Goal: Information Seeking & Learning: Find specific fact

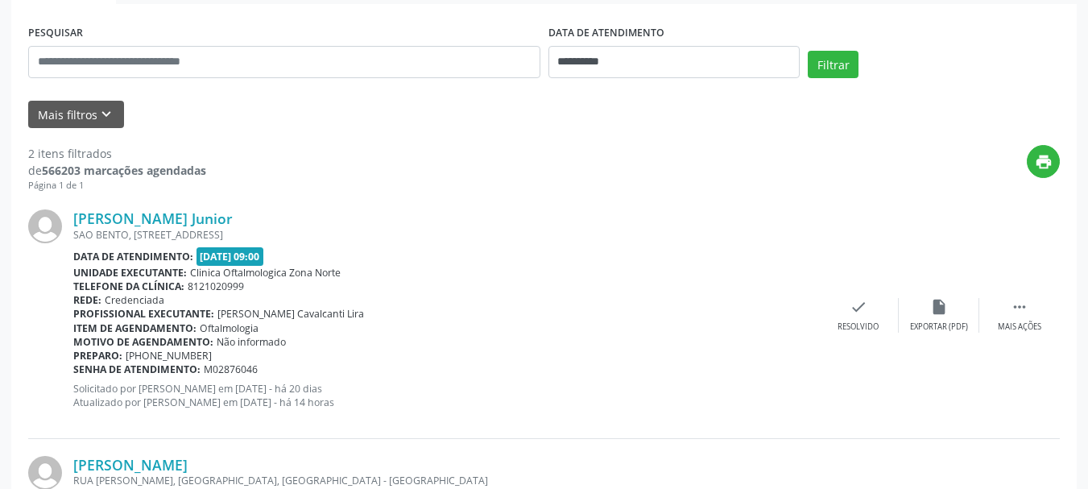
scroll to position [303, 0]
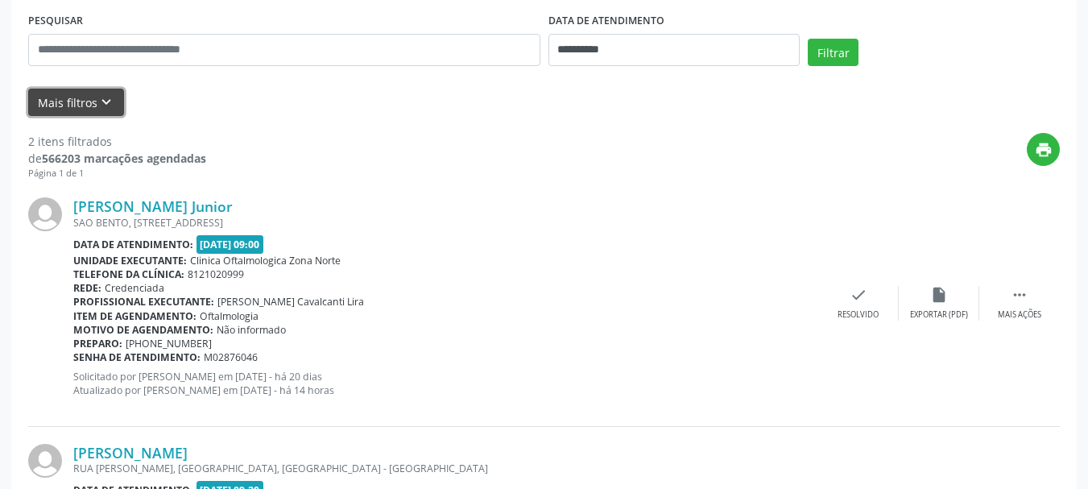
click at [94, 93] on button "Mais filtros keyboard_arrow_down" at bounding box center [76, 103] width 96 height 28
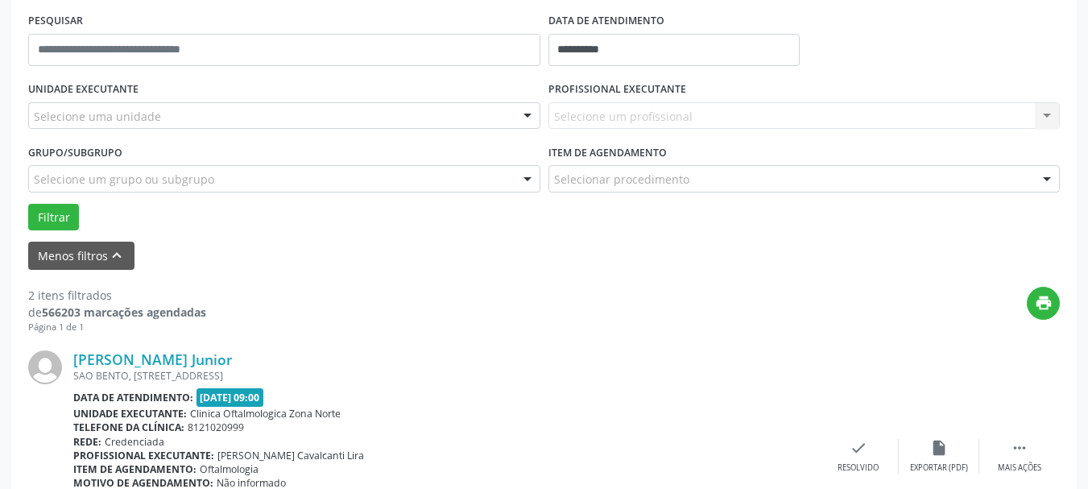
click at [166, 130] on div "UNIDADE EXECUTANTE Selecione uma unidade Todos as unidades Clinica Oftalmologic…" at bounding box center [284, 108] width 520 height 63
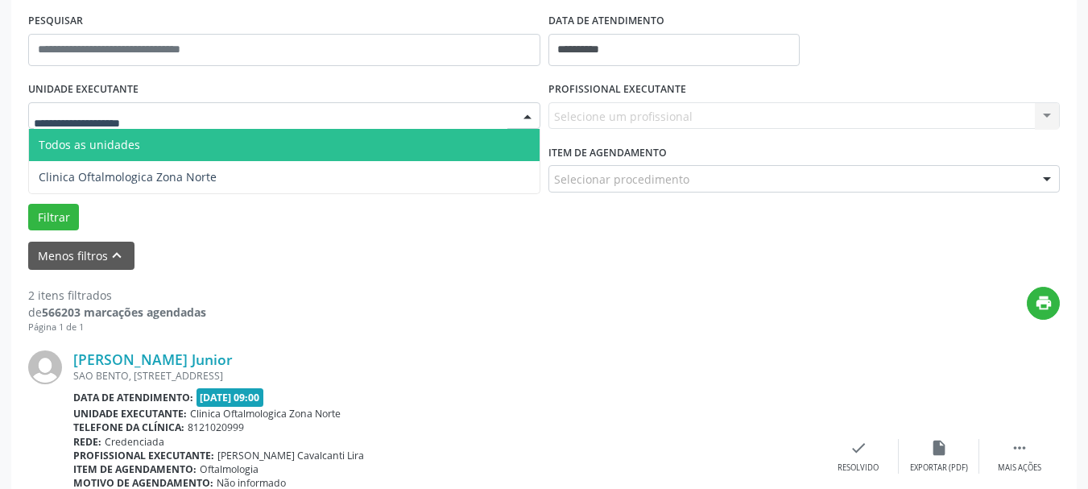
click at [162, 112] on div at bounding box center [284, 115] width 512 height 27
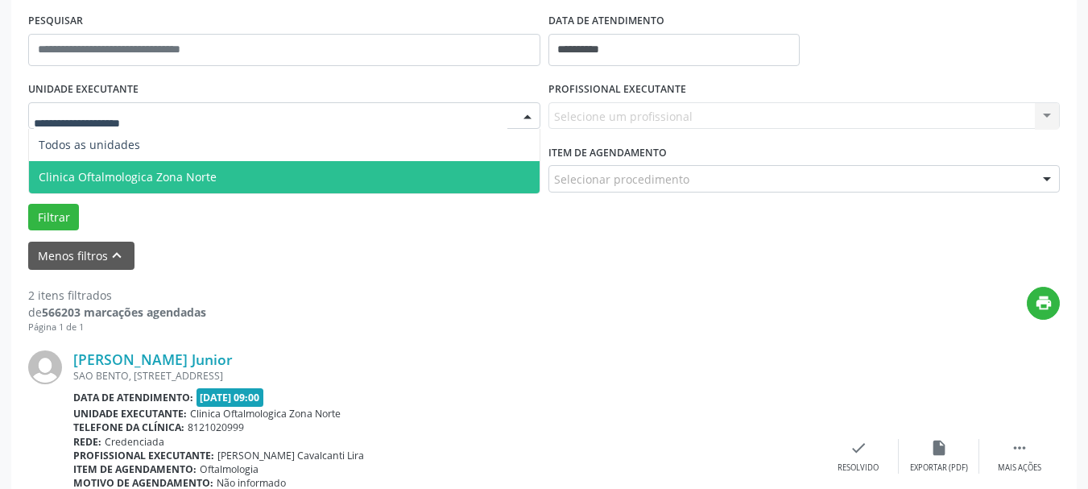
click at [161, 181] on span "Clinica Oftalmologica Zona Norte" at bounding box center [128, 176] width 178 height 15
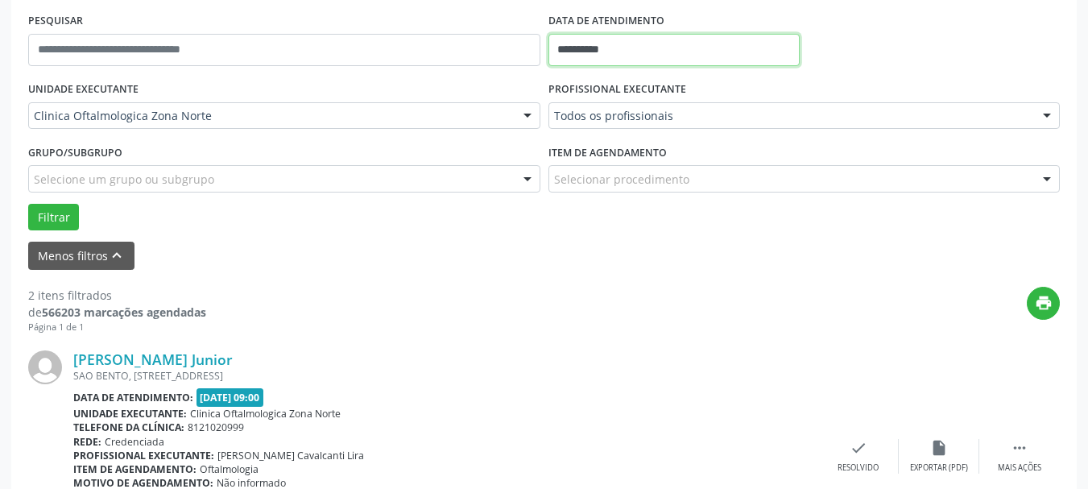
click at [640, 58] on input "**********" at bounding box center [675, 50] width 252 height 32
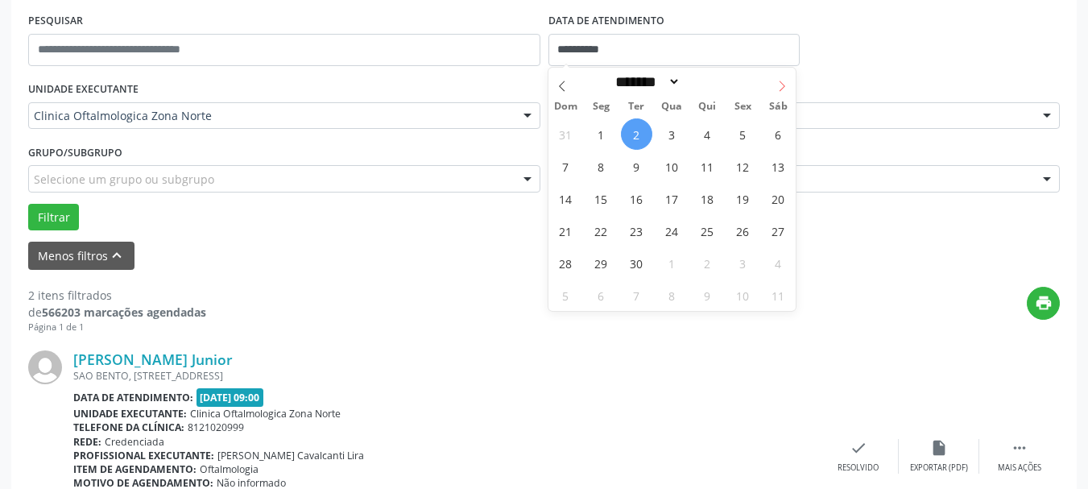
click at [786, 85] on icon at bounding box center [781, 86] width 11 height 11
click at [566, 81] on icon at bounding box center [562, 86] width 11 height 11
select select "*"
click at [629, 177] on span "9" at bounding box center [636, 166] width 31 height 31
type input "**********"
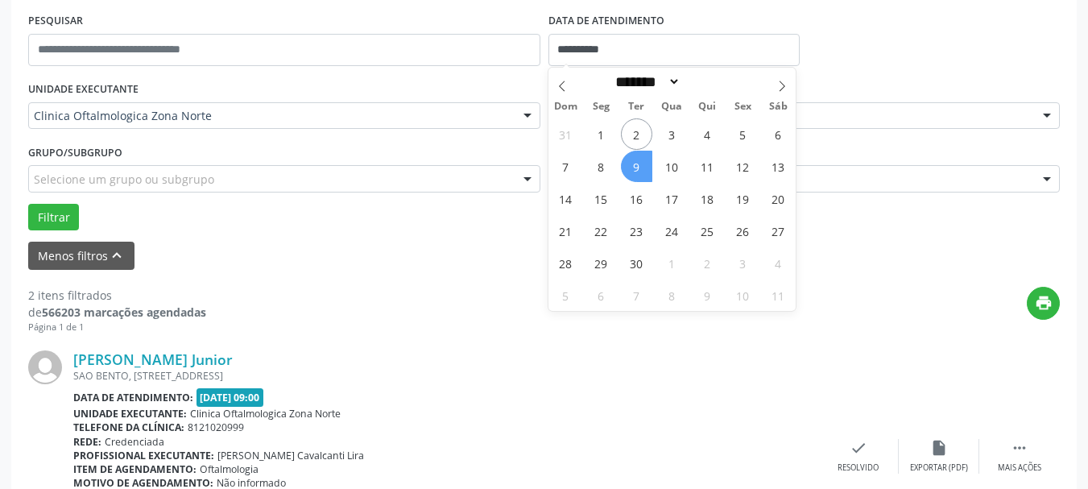
click at [633, 168] on span "9" at bounding box center [636, 166] width 31 height 31
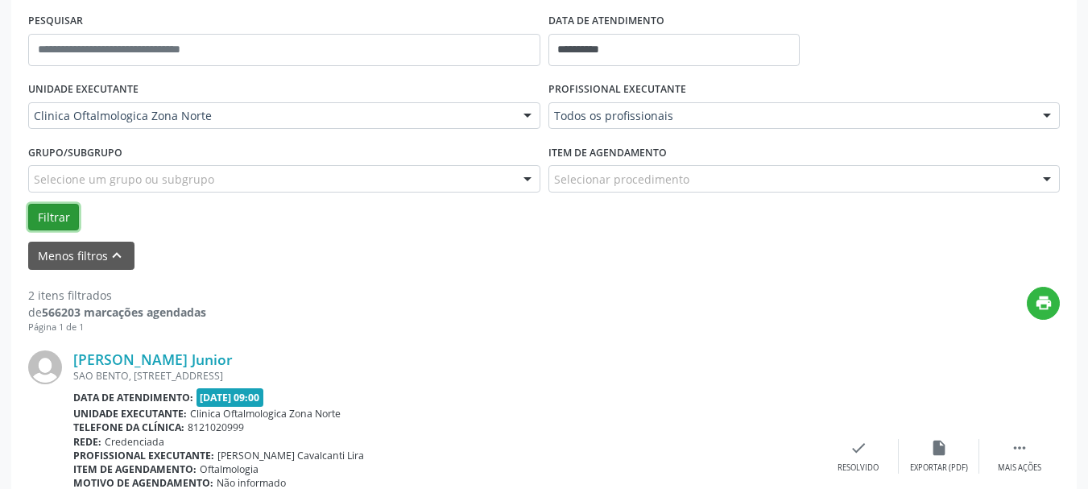
click at [67, 210] on button "Filtrar" at bounding box center [53, 217] width 51 height 27
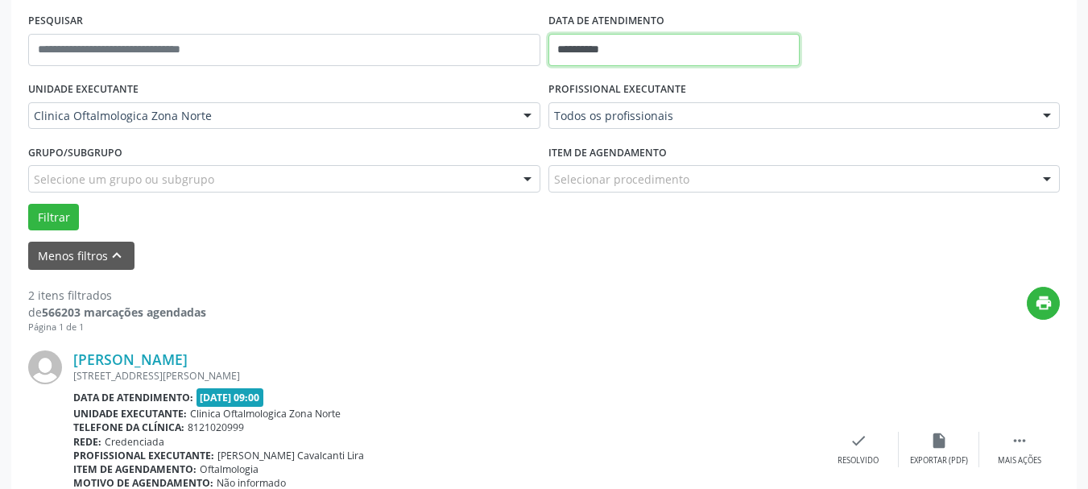
click at [588, 57] on input "**********" at bounding box center [675, 50] width 252 height 32
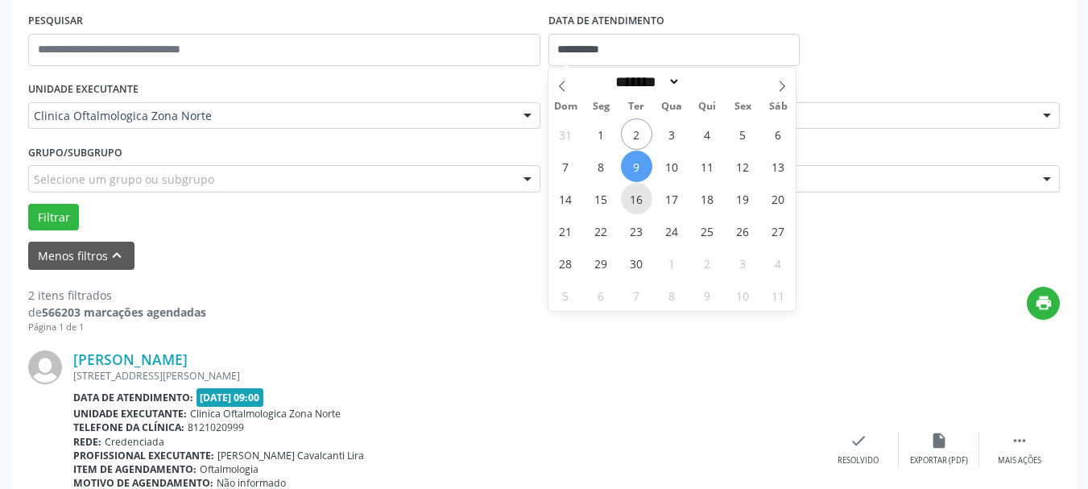
click at [637, 199] on span "16" at bounding box center [636, 198] width 31 height 31
type input "**********"
click at [637, 199] on span "16" at bounding box center [636, 198] width 31 height 31
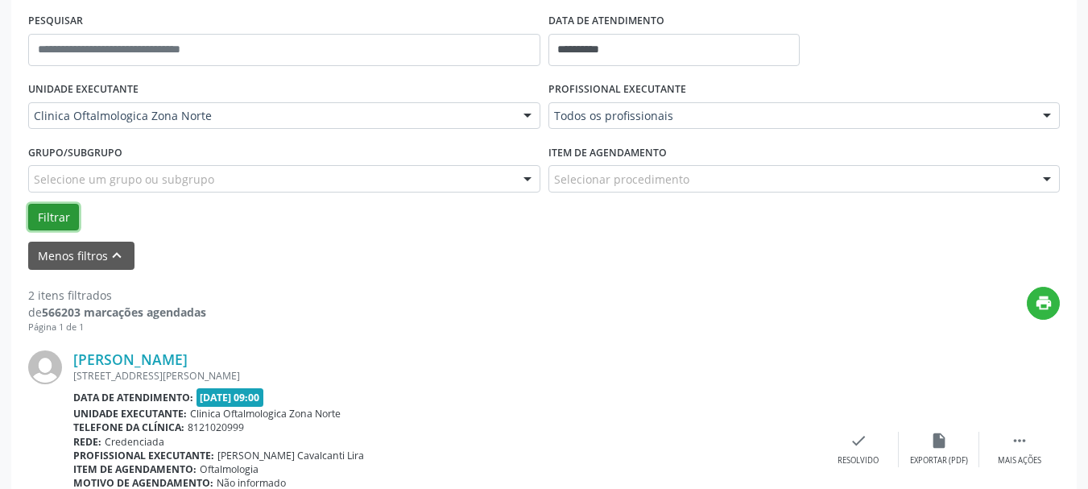
click at [68, 206] on button "Filtrar" at bounding box center [53, 217] width 51 height 27
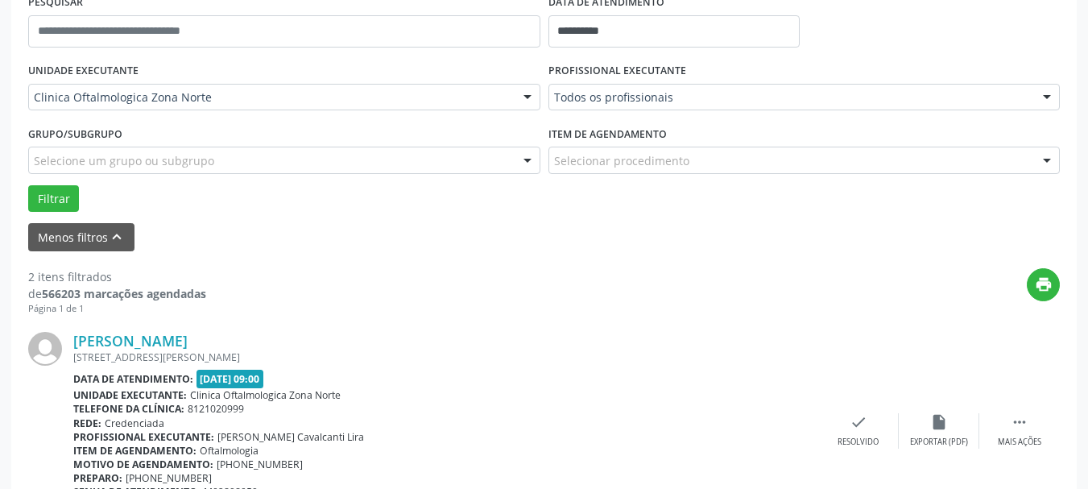
scroll to position [237, 0]
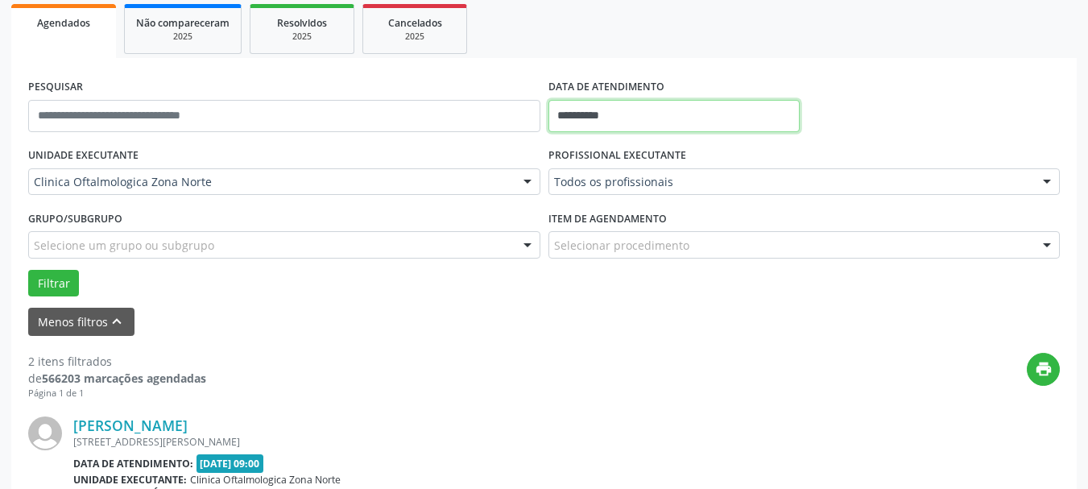
click at [600, 107] on input "**********" at bounding box center [675, 116] width 252 height 32
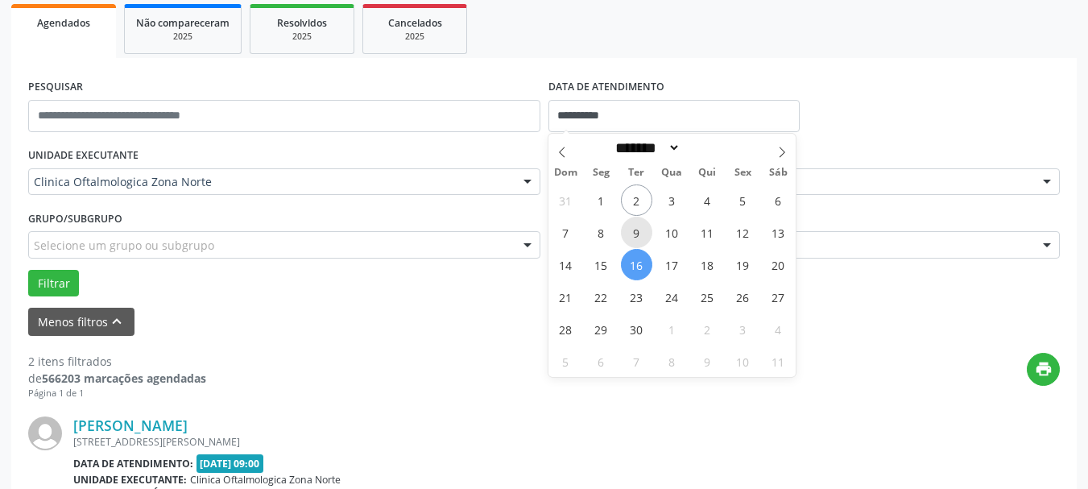
click at [636, 226] on span "9" at bounding box center [636, 232] width 31 height 31
type input "**********"
click at [636, 226] on span "9" at bounding box center [636, 232] width 31 height 31
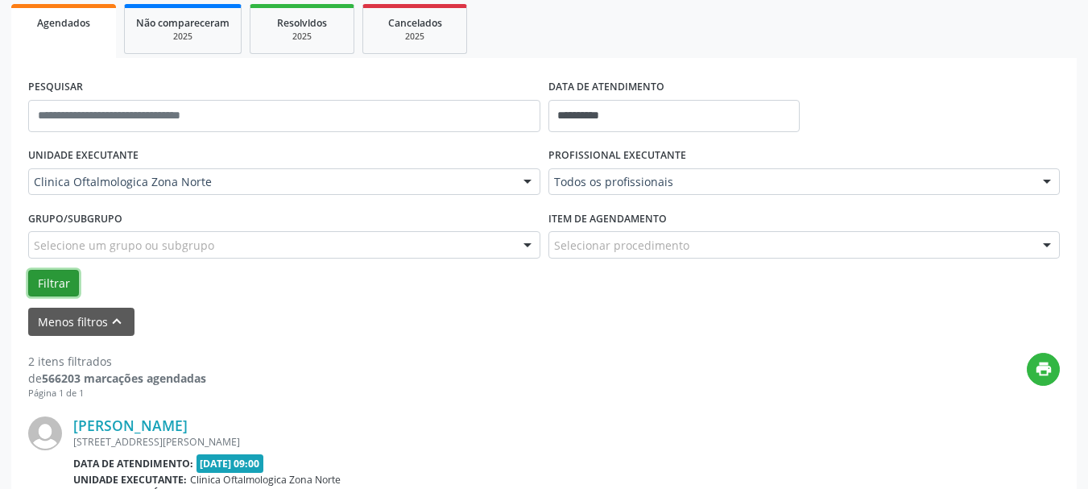
click at [73, 279] on button "Filtrar" at bounding box center [53, 283] width 51 height 27
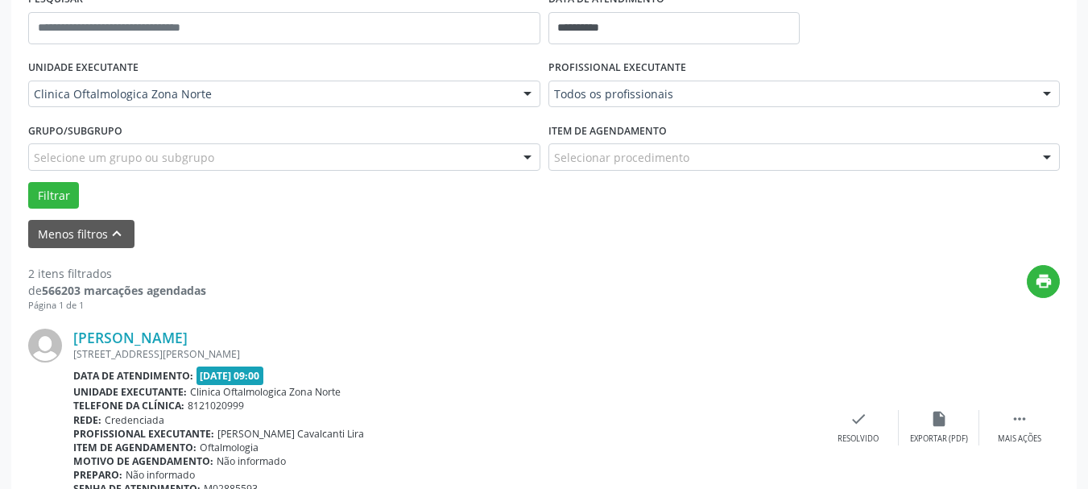
scroll to position [317, 0]
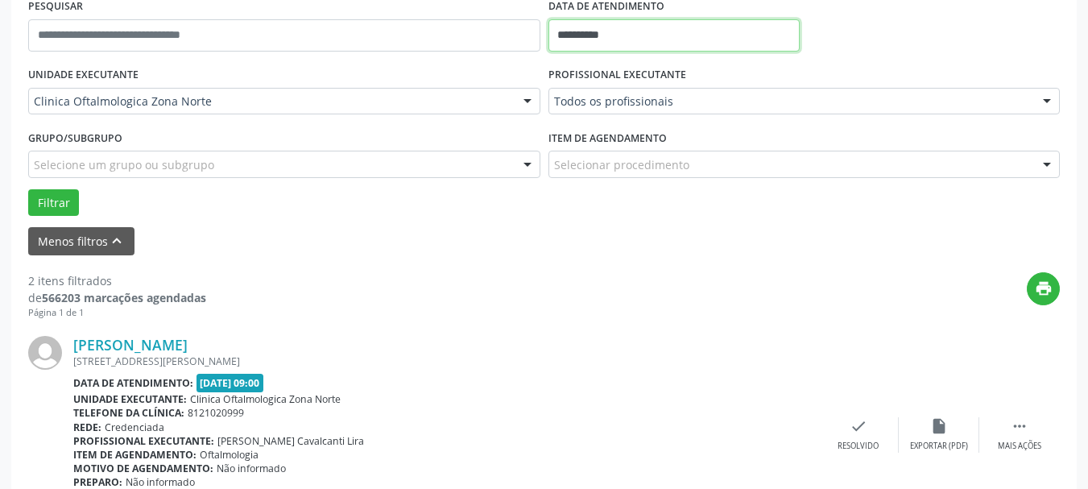
click at [659, 37] on input "**********" at bounding box center [675, 35] width 252 height 32
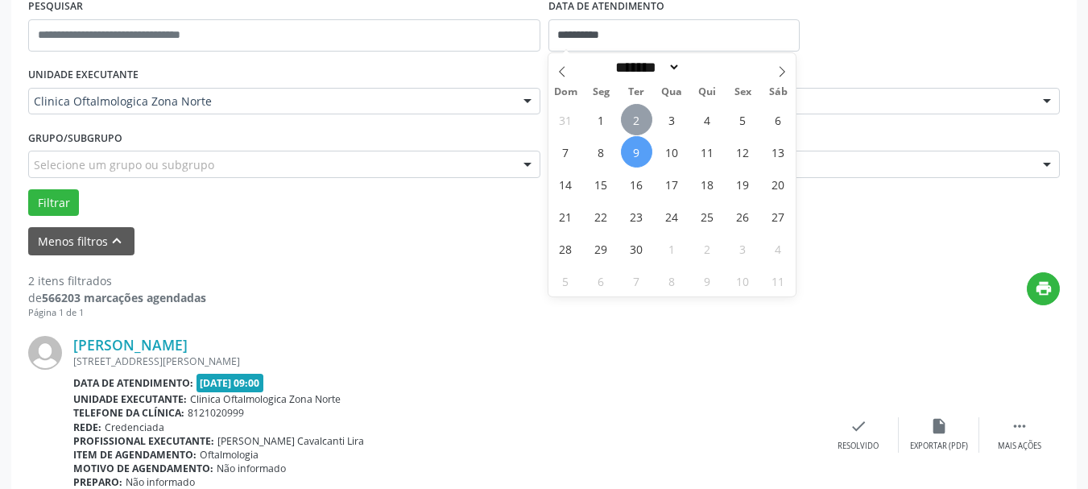
click at [639, 114] on span "2" at bounding box center [636, 119] width 31 height 31
type input "**********"
click at [639, 114] on span "2" at bounding box center [636, 119] width 31 height 31
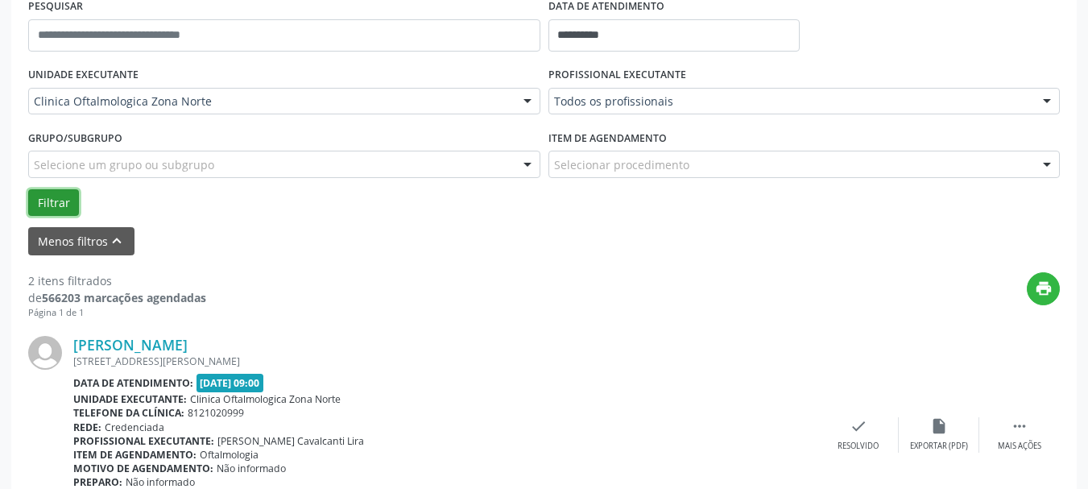
click at [43, 201] on button "Filtrar" at bounding box center [53, 202] width 51 height 27
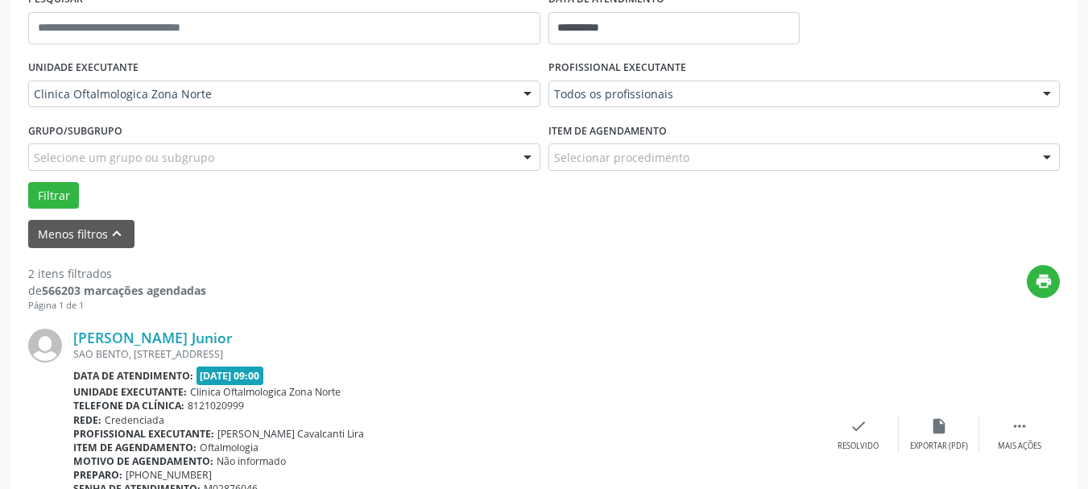
scroll to position [264, 0]
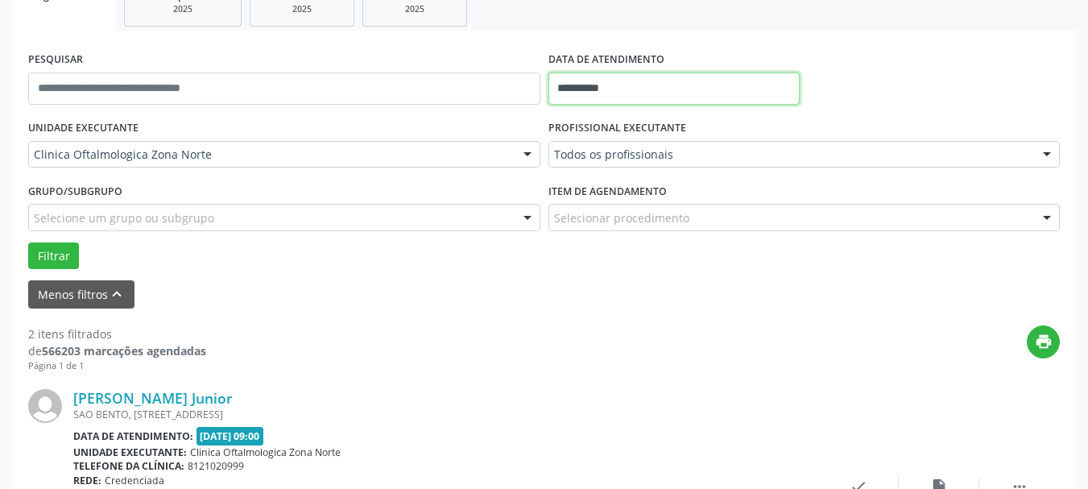
click at [586, 82] on input "**********" at bounding box center [675, 88] width 252 height 32
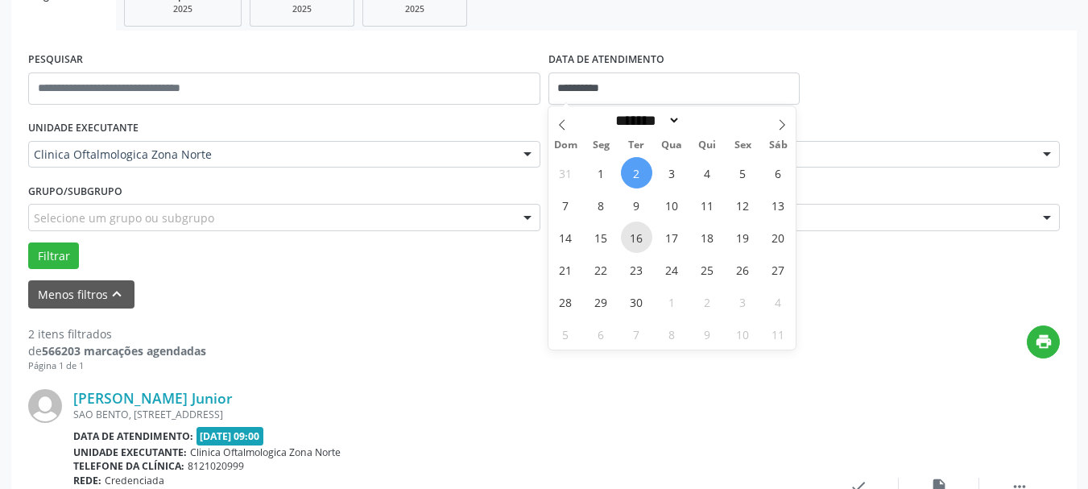
click at [633, 243] on span "16" at bounding box center [636, 237] width 31 height 31
type input "**********"
click at [633, 243] on span "16" at bounding box center [636, 237] width 31 height 31
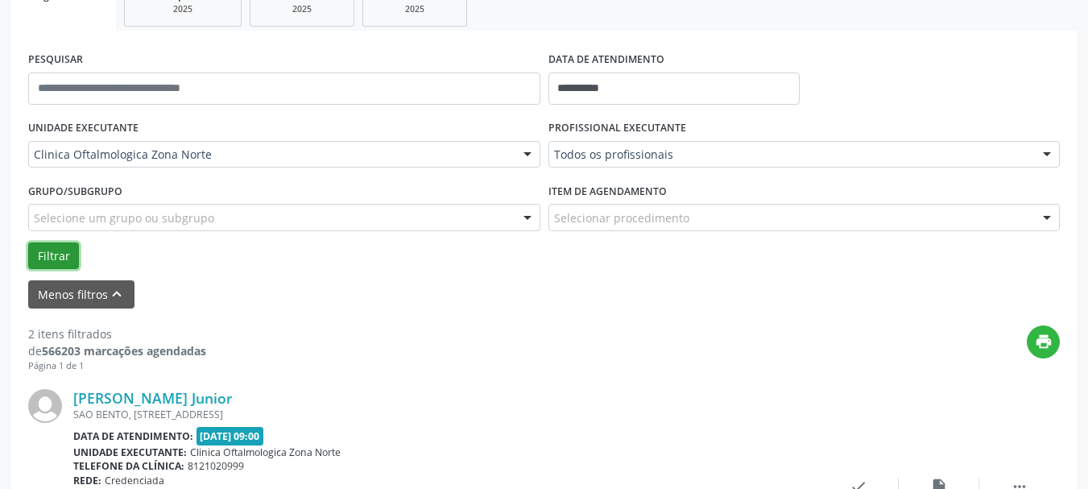
click at [33, 258] on button "Filtrar" at bounding box center [53, 255] width 51 height 27
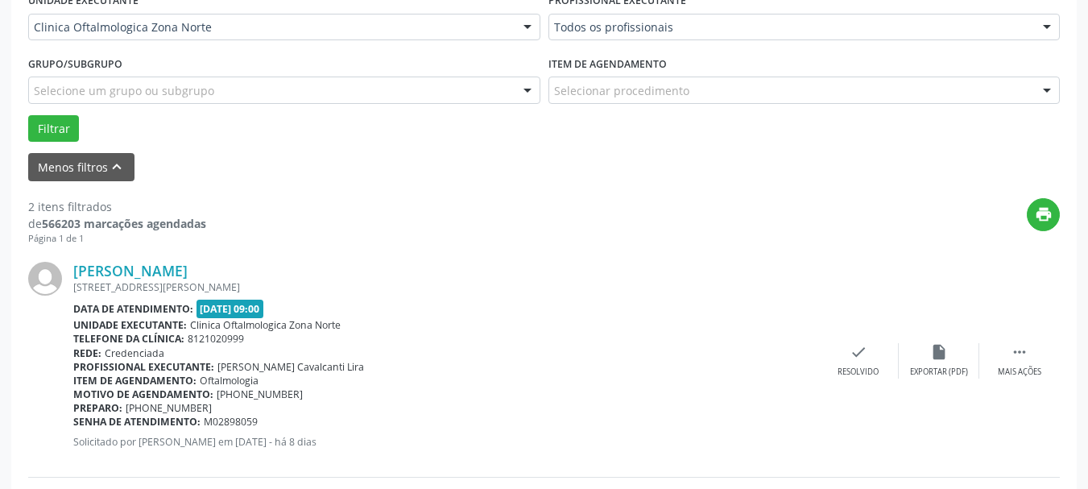
scroll to position [345, 0]
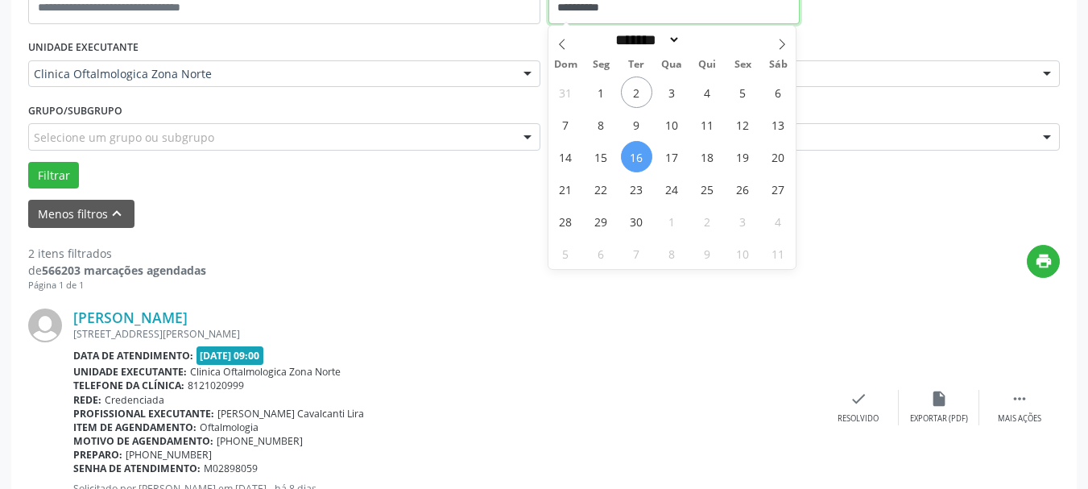
click at [609, 19] on input "**********" at bounding box center [675, 8] width 252 height 32
click at [632, 191] on span "23" at bounding box center [636, 188] width 31 height 31
type input "**********"
click at [632, 191] on span "23" at bounding box center [636, 188] width 31 height 31
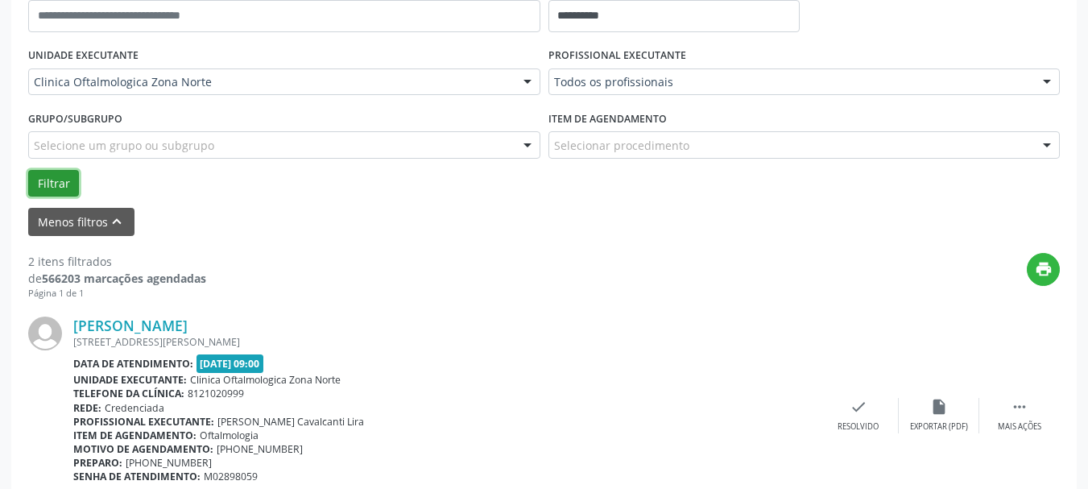
click at [52, 180] on button "Filtrar" at bounding box center [53, 183] width 51 height 27
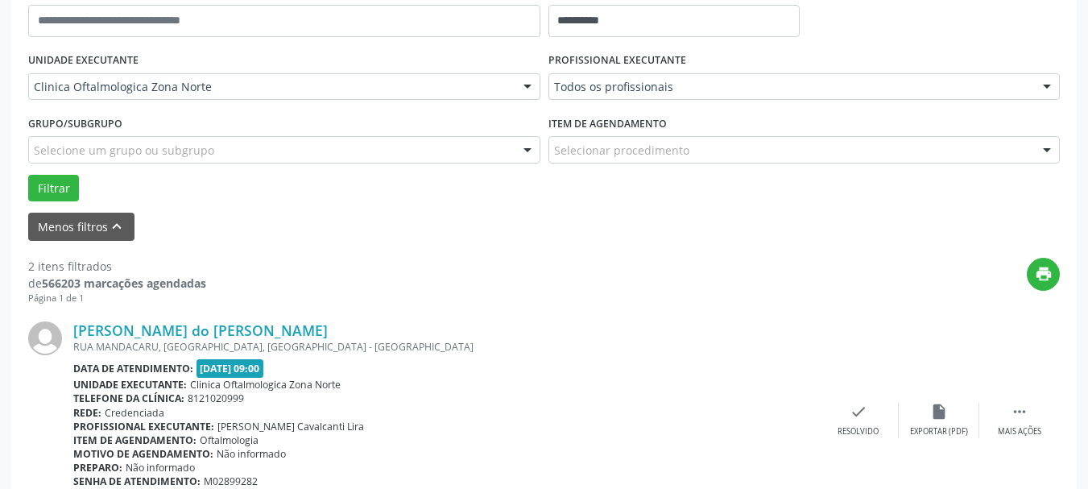
scroll to position [317, 0]
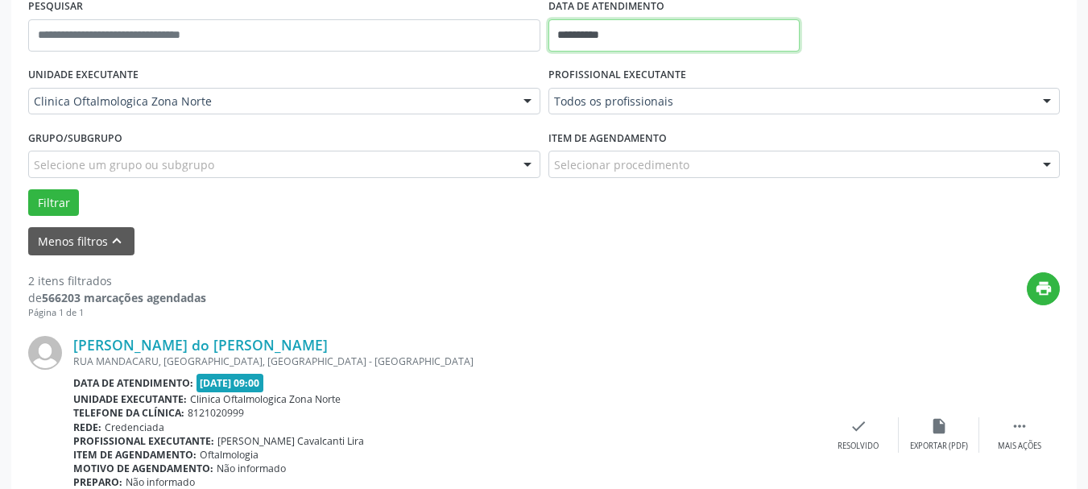
click at [649, 39] on input "**********" at bounding box center [675, 35] width 252 height 32
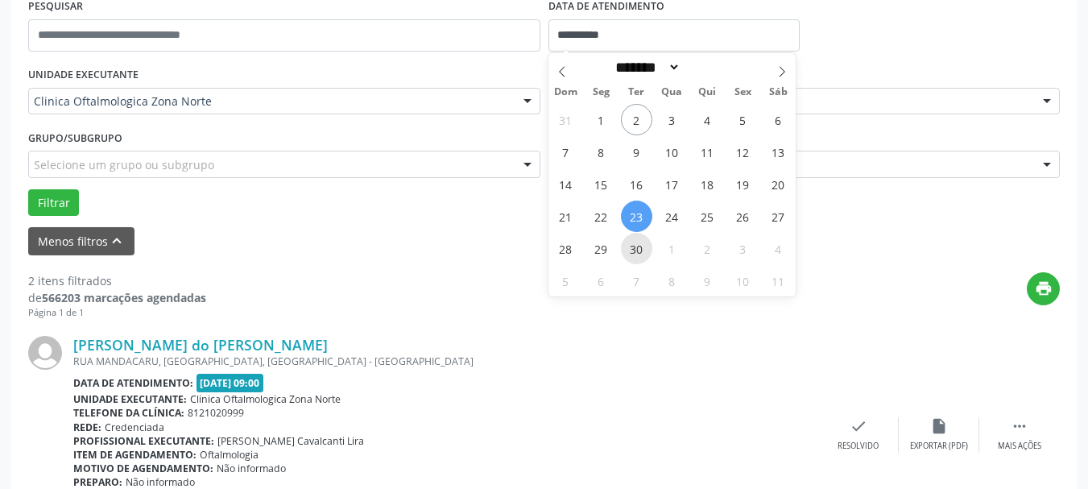
click at [630, 247] on span "30" at bounding box center [636, 248] width 31 height 31
type input "**********"
click at [630, 247] on span "30" at bounding box center [636, 248] width 31 height 31
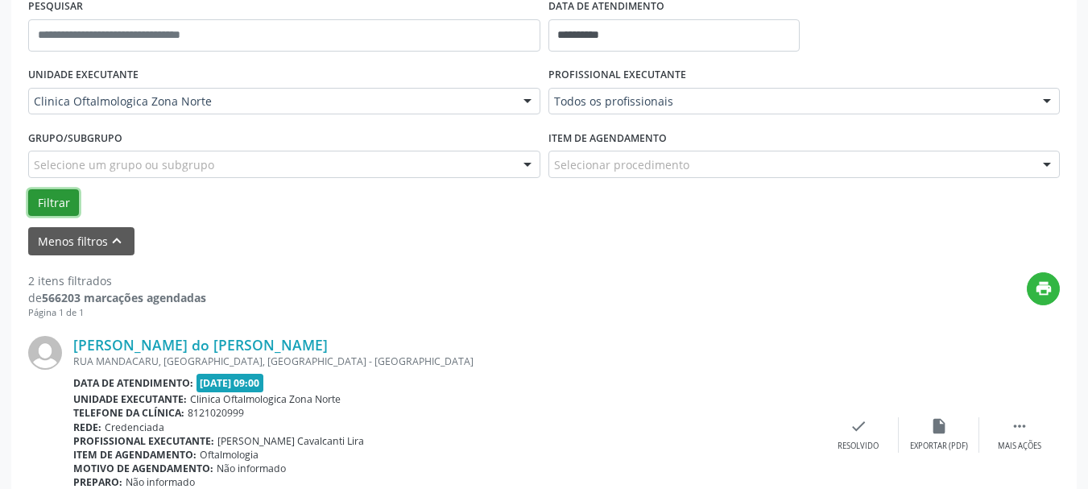
click at [59, 205] on button "Filtrar" at bounding box center [53, 202] width 51 height 27
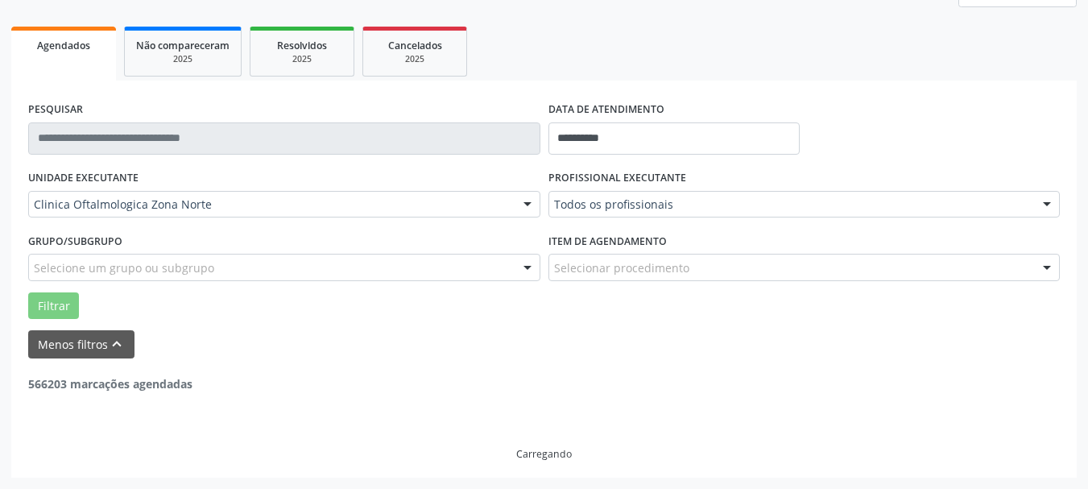
scroll to position [163, 0]
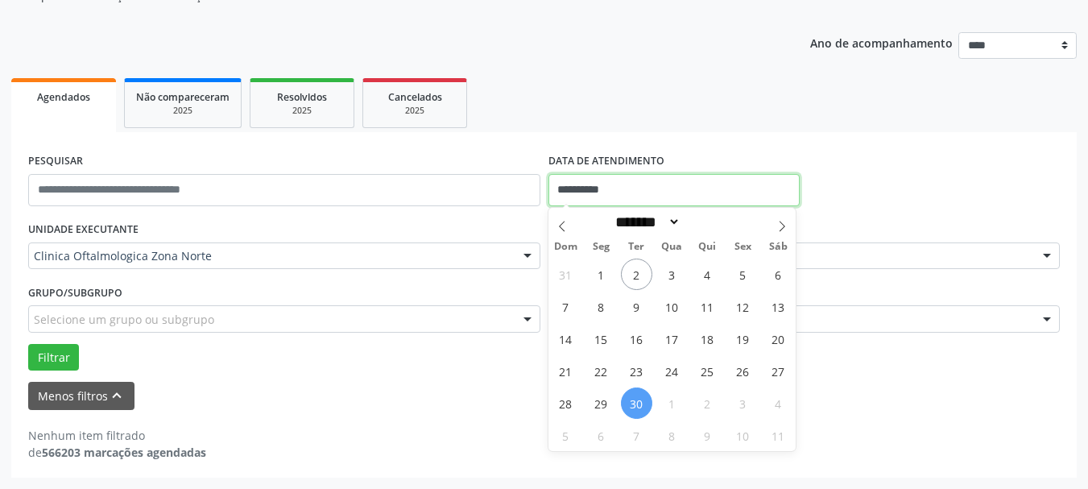
click at [619, 191] on input "**********" at bounding box center [675, 190] width 252 height 32
click at [632, 367] on span "23" at bounding box center [636, 370] width 31 height 31
type input "**********"
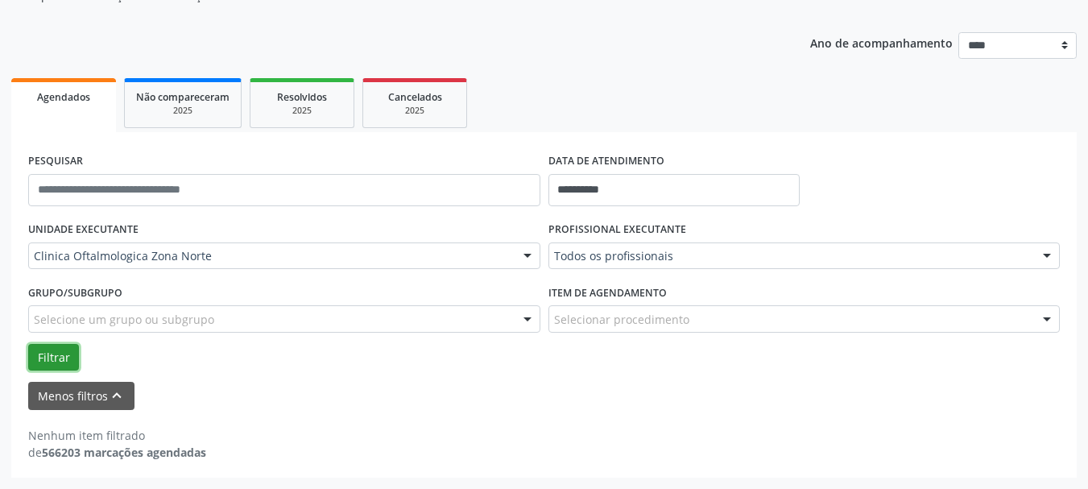
click at [68, 357] on button "Filtrar" at bounding box center [53, 357] width 51 height 27
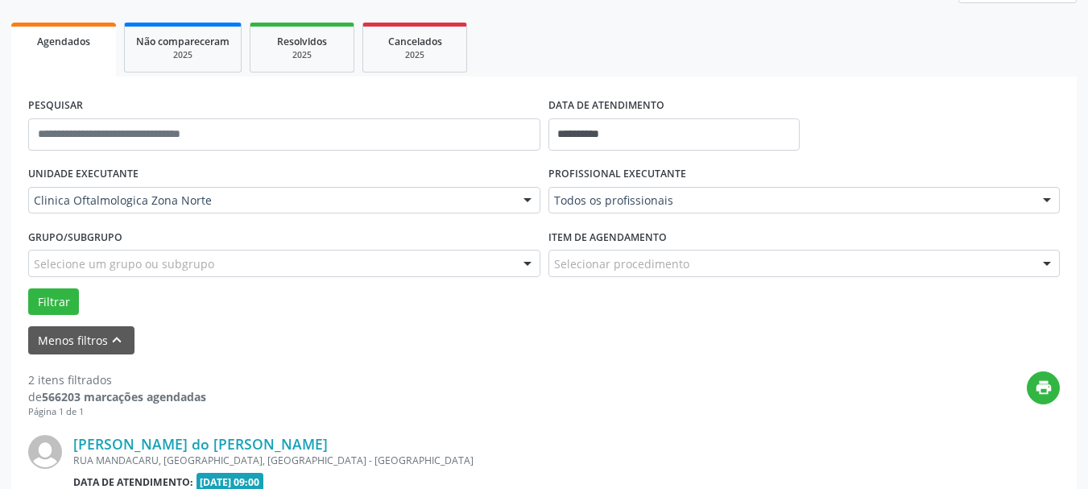
scroll to position [214, 0]
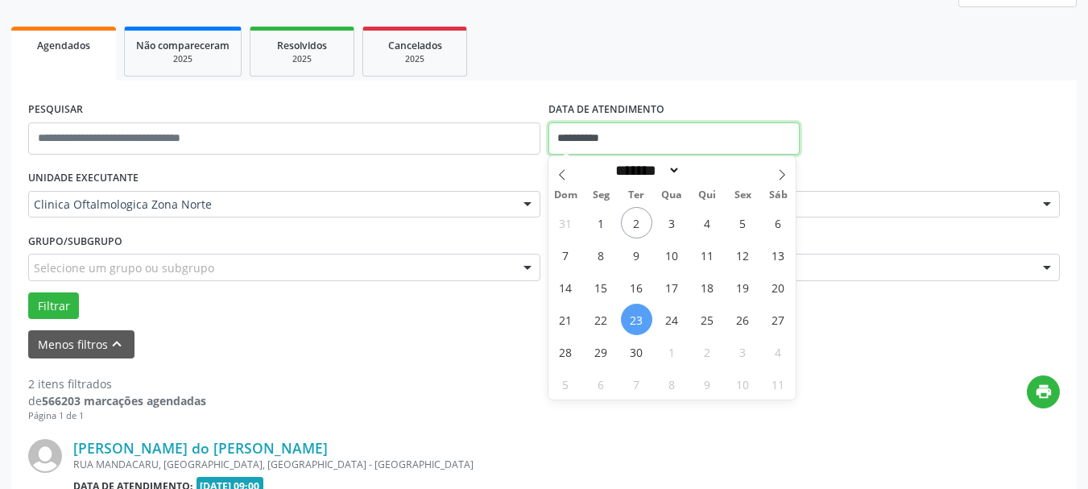
click at [601, 139] on input "**********" at bounding box center [675, 138] width 252 height 32
click at [636, 221] on span "2" at bounding box center [636, 222] width 31 height 31
type input "**********"
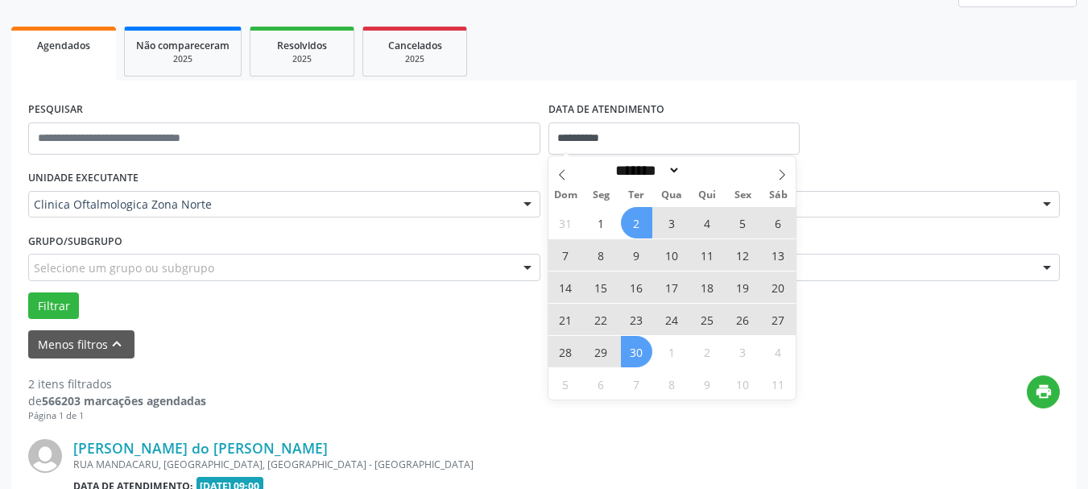
click at [635, 357] on span "30" at bounding box center [636, 351] width 31 height 31
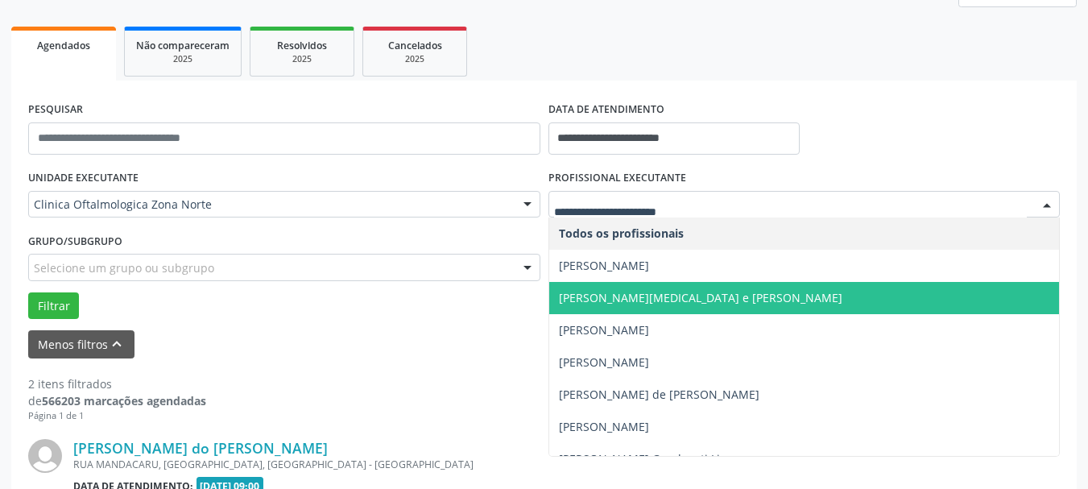
scroll to position [81, 0]
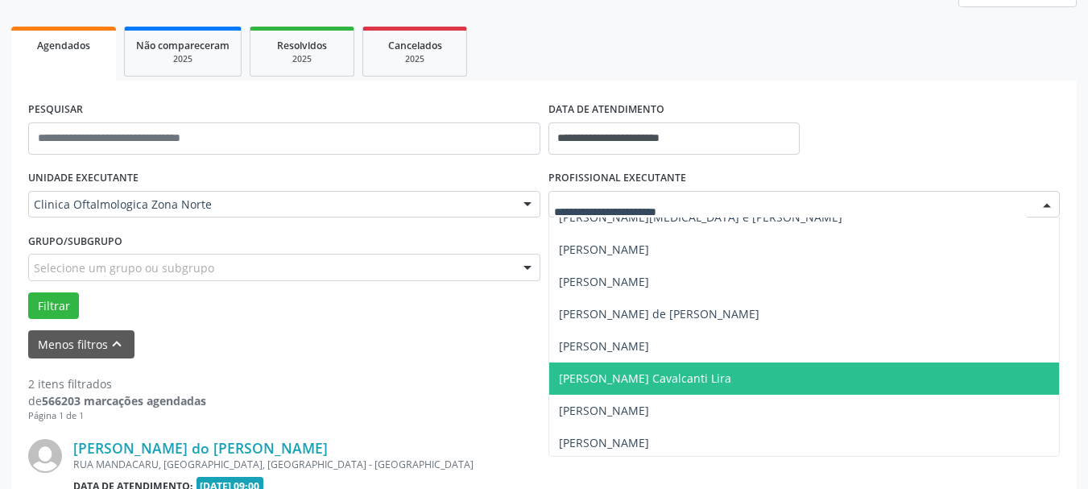
click at [598, 366] on span "[PERSON_NAME] Cavalcanti Lira" at bounding box center [804, 378] width 511 height 32
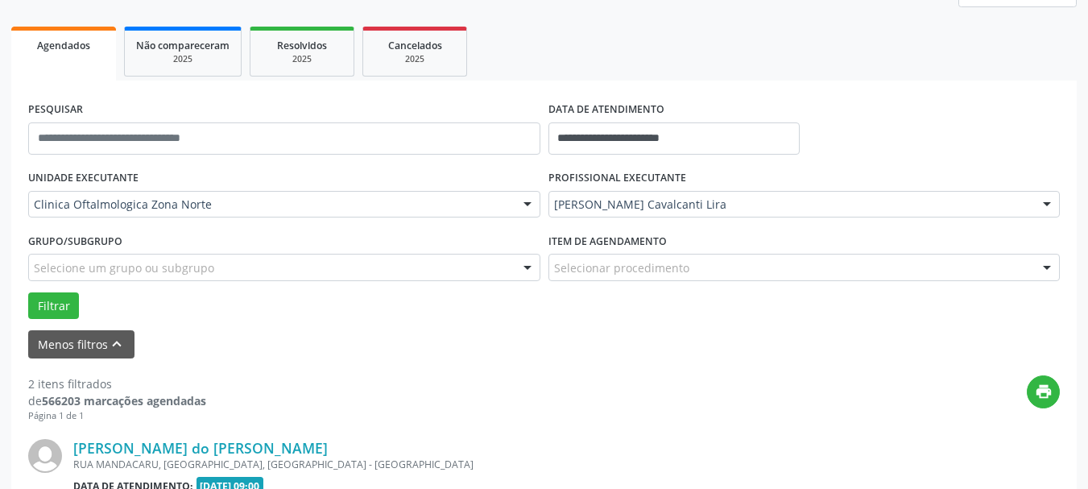
click at [79, 295] on div "Filtrar" at bounding box center [544, 305] width 1040 height 27
click at [52, 307] on button "Filtrar" at bounding box center [53, 305] width 51 height 27
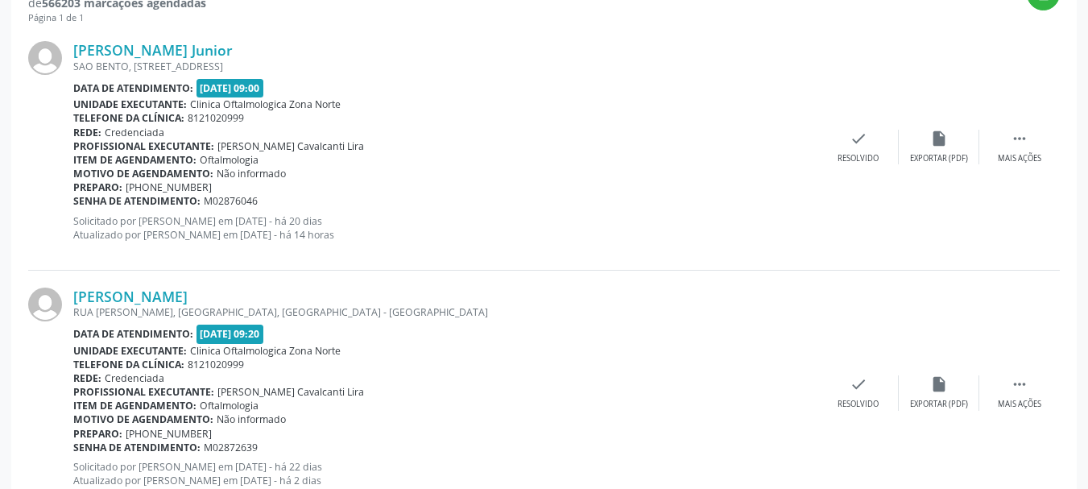
scroll to position [617, 0]
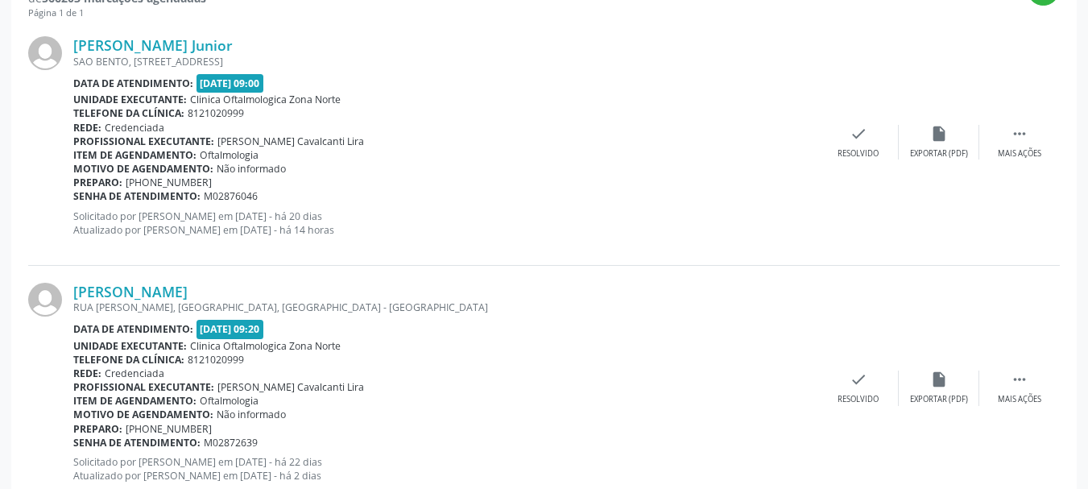
copy div "[PERSON_NAME] Junior"
drag, startPoint x: 66, startPoint y: 42, endPoint x: 269, endPoint y: 42, distance: 203.0
click at [269, 42] on div "[PERSON_NAME] Junior [GEOGRAPHIC_DATA], [STREET_ADDRESS] Data de atendimento: […" at bounding box center [544, 142] width 1032 height 246
copy div "Ailton [PERSON_NAME] Junior SAO BENTO, [STREET_ADDRESS] Data de atendimento: [D…"
copy div "enha de atendimento: M02876046"
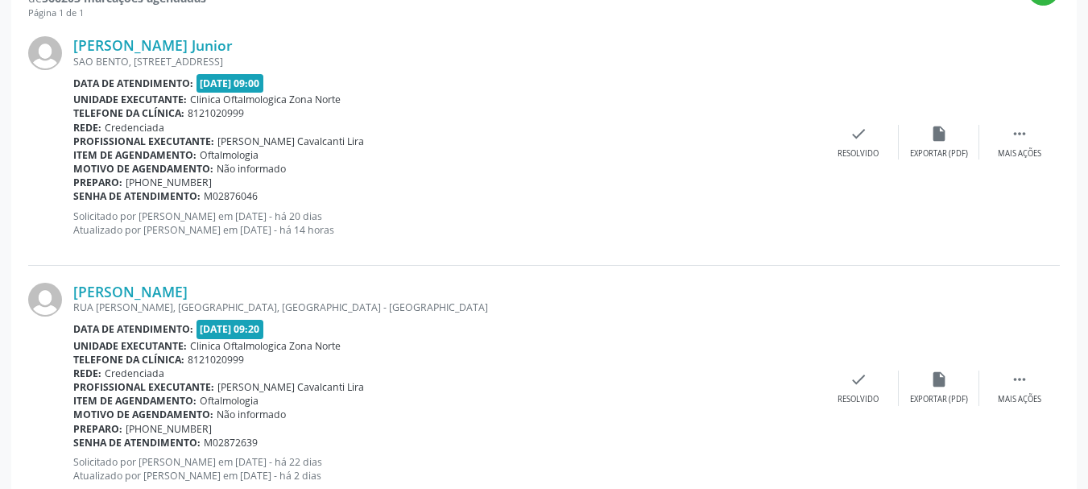
copy div "Senha de atendimento: M02876046"
drag, startPoint x: 259, startPoint y: 197, endPoint x: 75, endPoint y: 201, distance: 184.5
click at [75, 201] on div "Senha de atendimento: M02876046" at bounding box center [445, 196] width 745 height 14
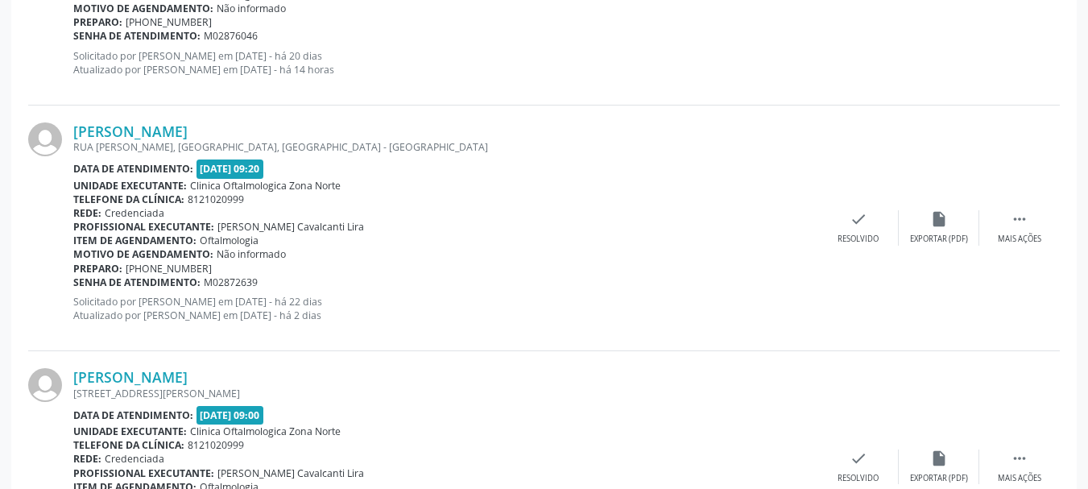
scroll to position [778, 0]
copy div "[PERSON_NAME]"
drag, startPoint x: 68, startPoint y: 129, endPoint x: 249, endPoint y: 122, distance: 180.6
click at [249, 122] on div "[PERSON_NAME] [GEOGRAPHIC_DATA][PERSON_NAME], [GEOGRAPHIC_DATA], [GEOGRAPHIC_DA…" at bounding box center [544, 228] width 1032 height 246
click at [188, 137] on link "[PERSON_NAME]" at bounding box center [130, 131] width 114 height 18
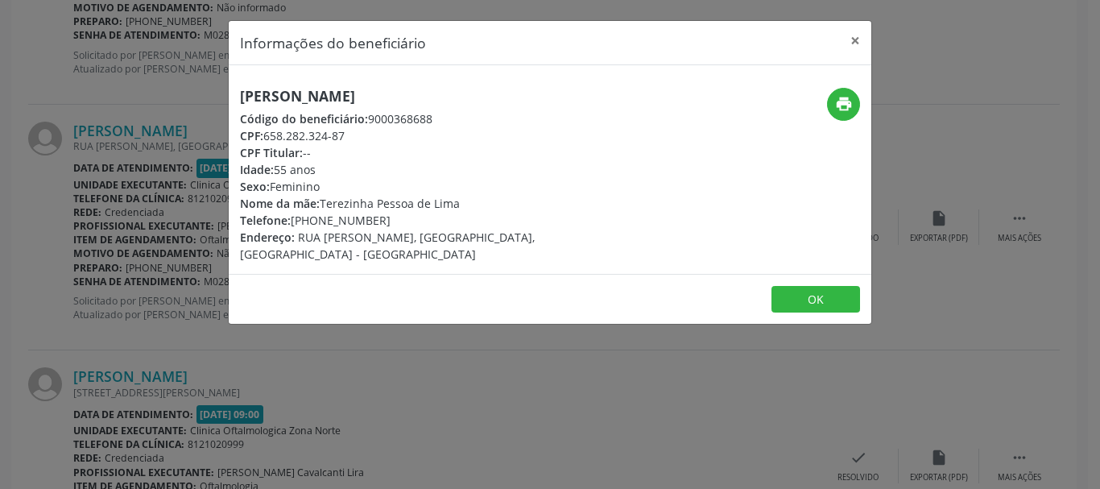
copy div "658.282.324-87"
drag, startPoint x: 267, startPoint y: 135, endPoint x: 378, endPoint y: 139, distance: 111.2
click at [378, 139] on div "CPF: 658.282.324-87" at bounding box center [443, 135] width 406 height 17
drag, startPoint x: 296, startPoint y: 220, endPoint x: 383, endPoint y: 217, distance: 87.9
click at [383, 217] on div "Telefone: [PHONE_NUMBER]" at bounding box center [443, 220] width 406 height 17
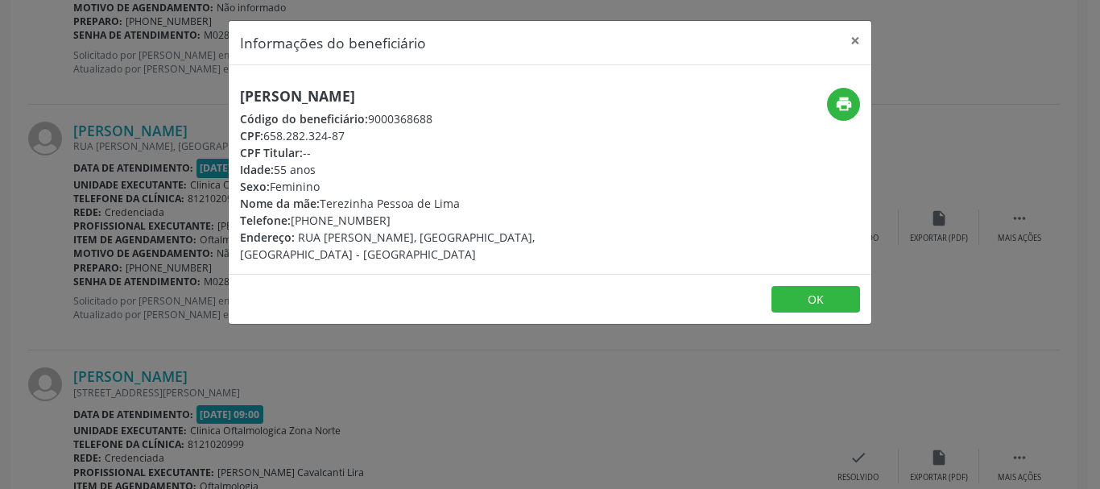
copy div "81) 99832-1694"
click at [429, 202] on div "Nome da mãe: Terezinha Pessoa de [GEOGRAPHIC_DATA]" at bounding box center [443, 203] width 406 height 17
click at [314, 202] on span "Nome da mãe:" at bounding box center [280, 203] width 80 height 15
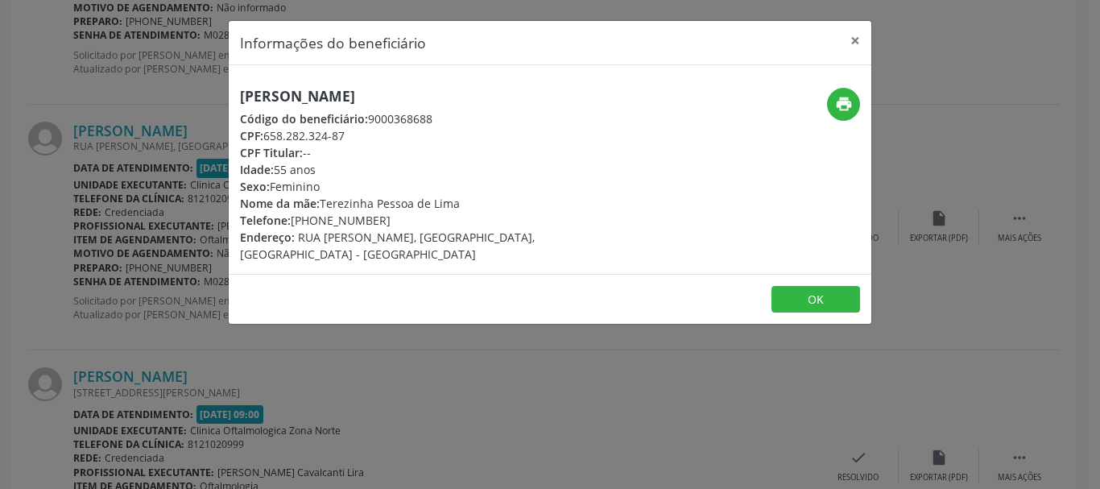
copy div "Terezinha Pessoa de Lima"
drag, startPoint x: 323, startPoint y: 203, endPoint x: 536, endPoint y: 219, distance: 213.3
click at [477, 199] on div "Nome da mãe: Terezinha Pessoa de [GEOGRAPHIC_DATA]" at bounding box center [443, 203] width 406 height 17
click at [796, 286] on button "OK" at bounding box center [816, 299] width 89 height 27
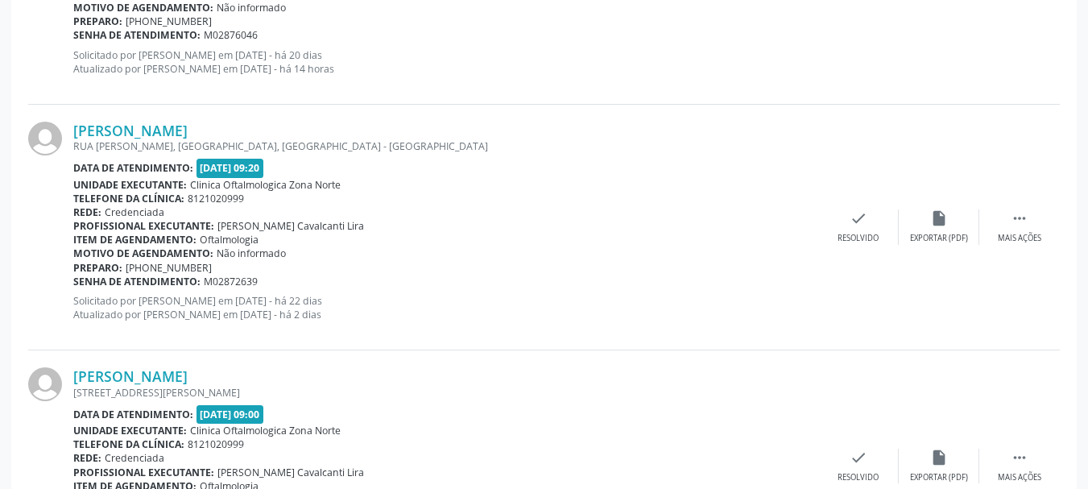
copy div "enha de atendimento: M02872639"
drag, startPoint x: 255, startPoint y: 287, endPoint x: 80, endPoint y: 287, distance: 175.6
click at [80, 287] on div "Senha de atendimento: M02872639" at bounding box center [445, 282] width 745 height 14
click at [80, 287] on b "Senha de atendimento:" at bounding box center [136, 282] width 127 height 14
copy div "Senha de atendimento: M02872639"
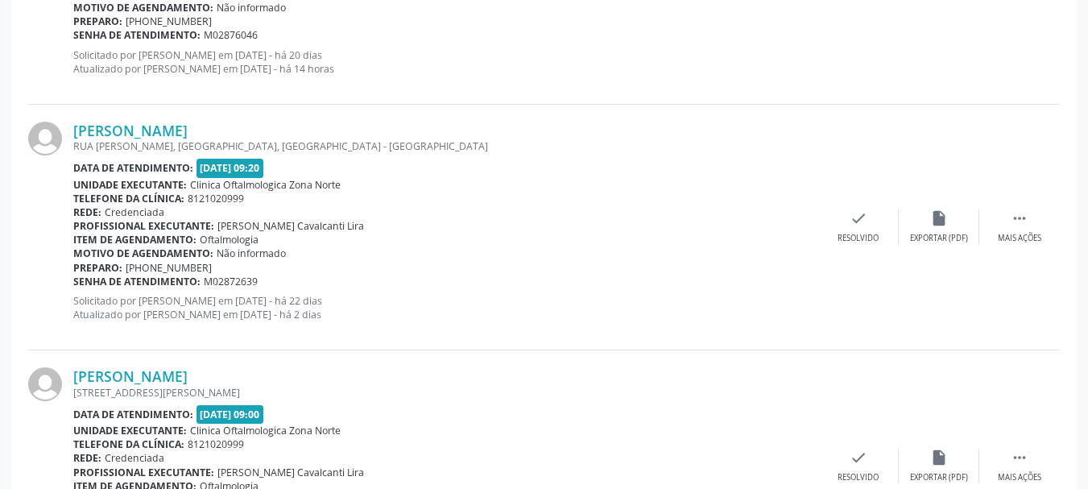
drag, startPoint x: 74, startPoint y: 285, endPoint x: 306, endPoint y: 279, distance: 232.1
click at [306, 279] on div "Senha de atendimento: M02872639" at bounding box center [445, 282] width 745 height 14
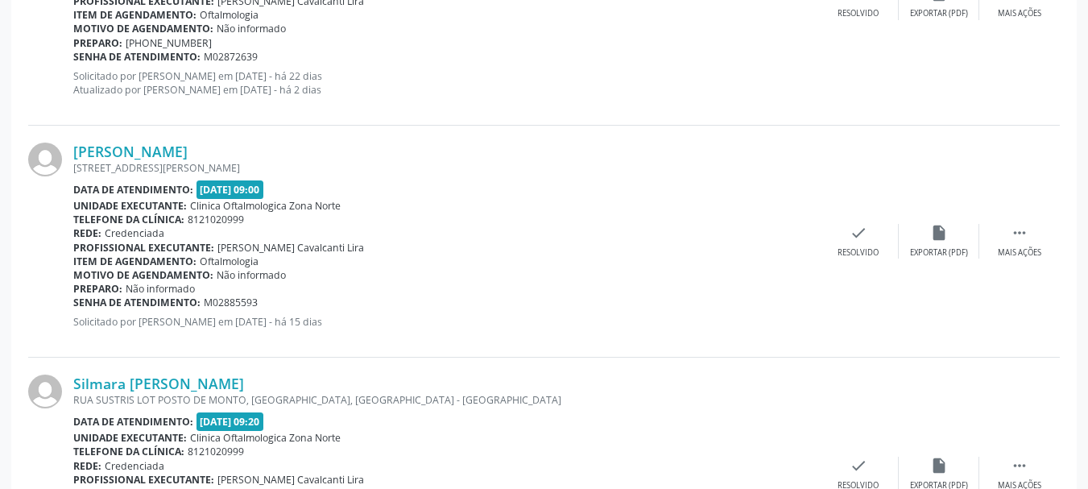
scroll to position [1020, 0]
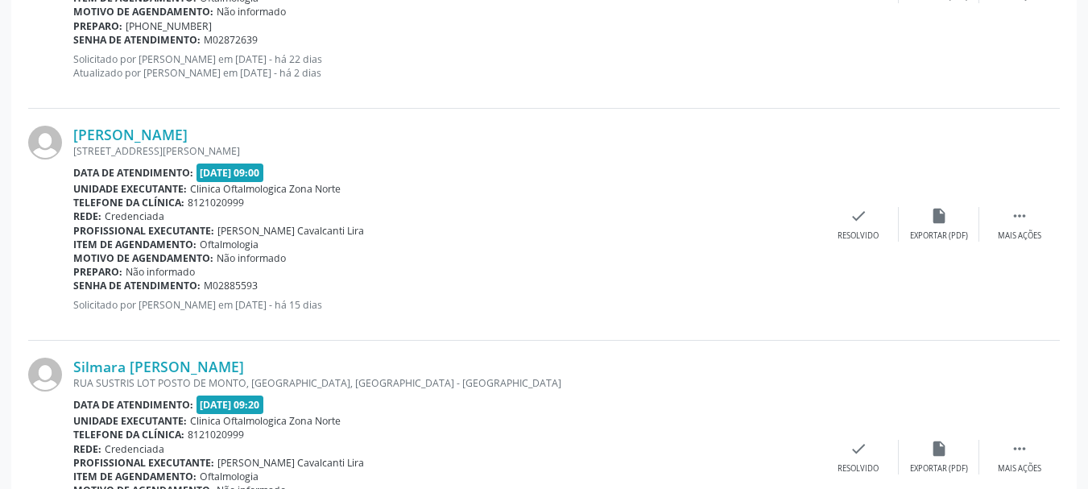
drag, startPoint x: 72, startPoint y: 129, endPoint x: 337, endPoint y: 130, distance: 264.2
click at [337, 130] on div "[PERSON_NAME] [STREET_ADDRESS][PERSON_NAME] Data de atendimento: [DATE] 09:00 U…" at bounding box center [544, 225] width 1032 height 232
drag, startPoint x: 274, startPoint y: 282, endPoint x: 74, endPoint y: 289, distance: 199.9
click at [74, 289] on div "Senha de atendimento: M02885593" at bounding box center [445, 286] width 745 height 14
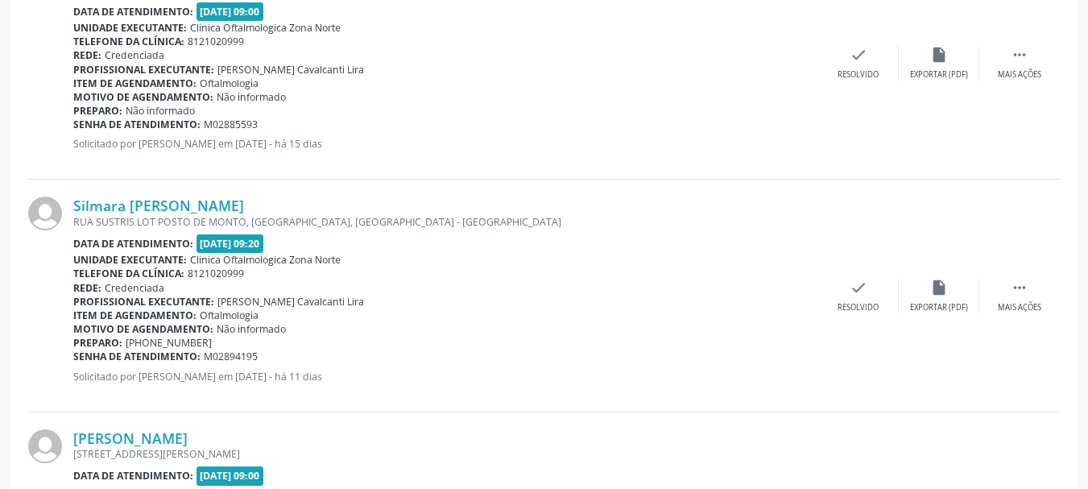
scroll to position [1261, 0]
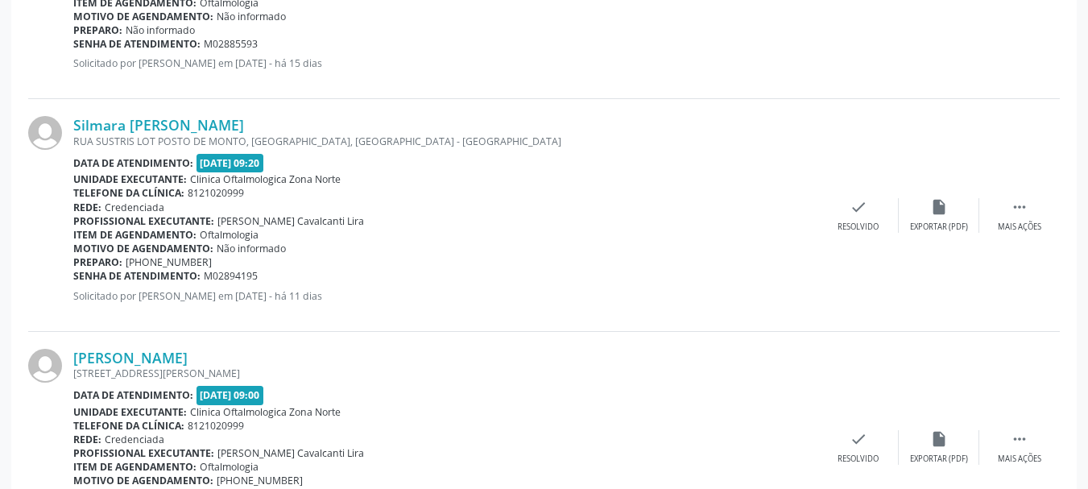
drag, startPoint x: 68, startPoint y: 119, endPoint x: 339, endPoint y: 129, distance: 270.8
click at [339, 129] on div "Silmara [PERSON_NAME] [STREET_ADDRESS] Data de atendimento: [DATE] 09:20 Unidad…" at bounding box center [544, 215] width 1032 height 232
click at [139, 122] on link "Silmara [PERSON_NAME]" at bounding box center [158, 125] width 171 height 18
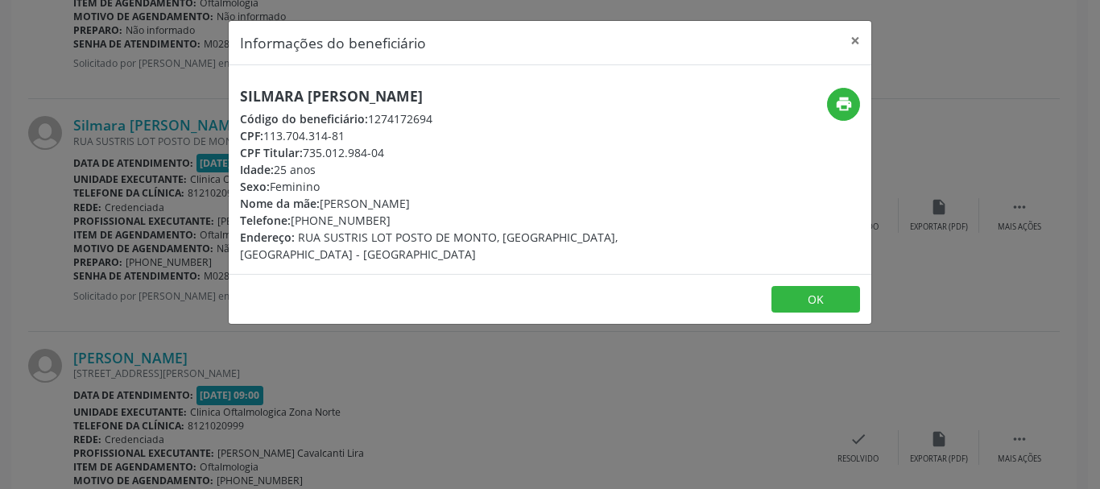
drag, startPoint x: 264, startPoint y: 139, endPoint x: 375, endPoint y: 139, distance: 110.4
click at [375, 139] on div "CPF: 113.704.314-81" at bounding box center [443, 135] width 406 height 17
click at [325, 220] on div "Telefone: [PHONE_NUMBER]" at bounding box center [443, 220] width 406 height 17
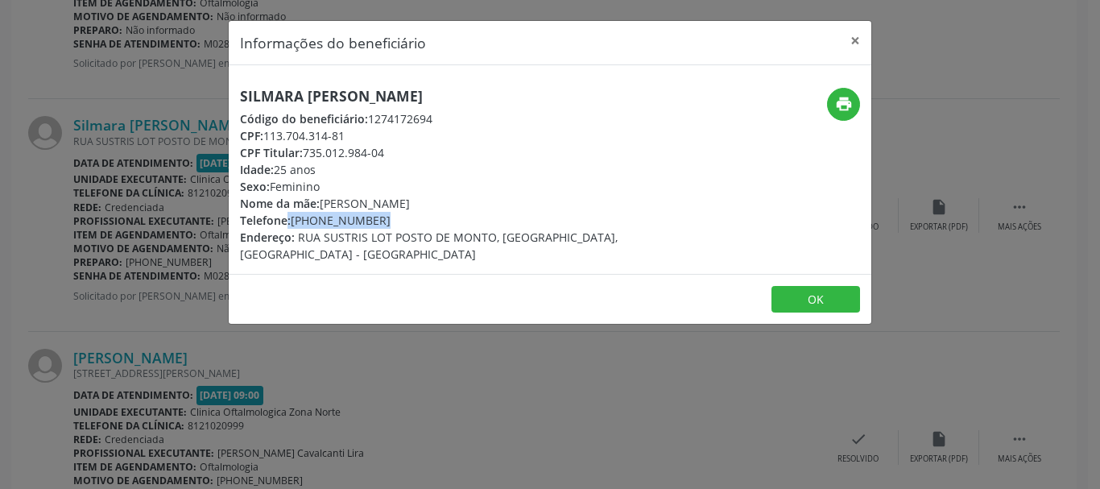
click at [291, 221] on span "Telefone:" at bounding box center [265, 220] width 51 height 15
drag, startPoint x: 292, startPoint y: 221, endPoint x: 391, endPoint y: 222, distance: 99.1
click at [391, 222] on div "Telefone: [PHONE_NUMBER]" at bounding box center [443, 220] width 406 height 17
click at [834, 112] on button "print" at bounding box center [843, 104] width 33 height 33
click at [372, 147] on div "CPF Titular: 735.012.984-04" at bounding box center [443, 152] width 406 height 17
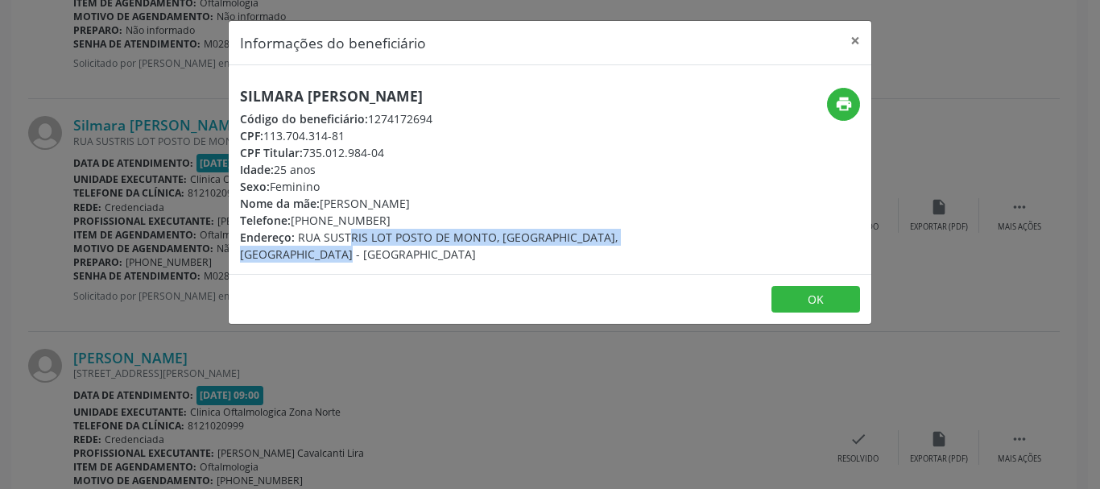
drag, startPoint x: 297, startPoint y: 236, endPoint x: 325, endPoint y: 254, distance: 32.6
click at [325, 254] on div "Endereço: [STREET_ADDRESS]" at bounding box center [443, 246] width 406 height 34
drag, startPoint x: 321, startPoint y: 204, endPoint x: 558, endPoint y: 202, distance: 236.8
click at [558, 202] on div "Nome da mãe: [PERSON_NAME]" at bounding box center [443, 203] width 406 height 17
click at [810, 293] on button "OK" at bounding box center [816, 299] width 89 height 27
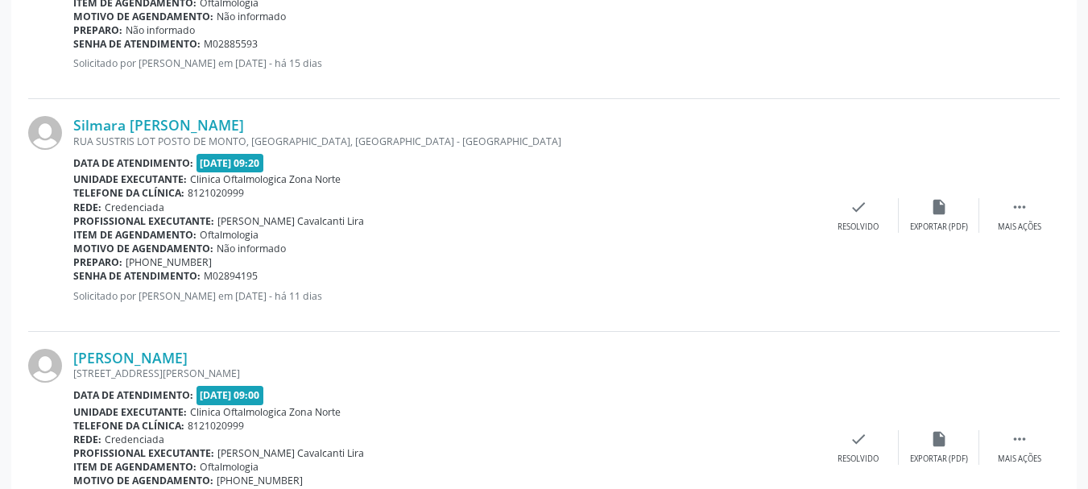
drag, startPoint x: 267, startPoint y: 278, endPoint x: 74, endPoint y: 275, distance: 192.5
click at [74, 275] on div "Senha de atendimento: M02894195" at bounding box center [445, 276] width 745 height 14
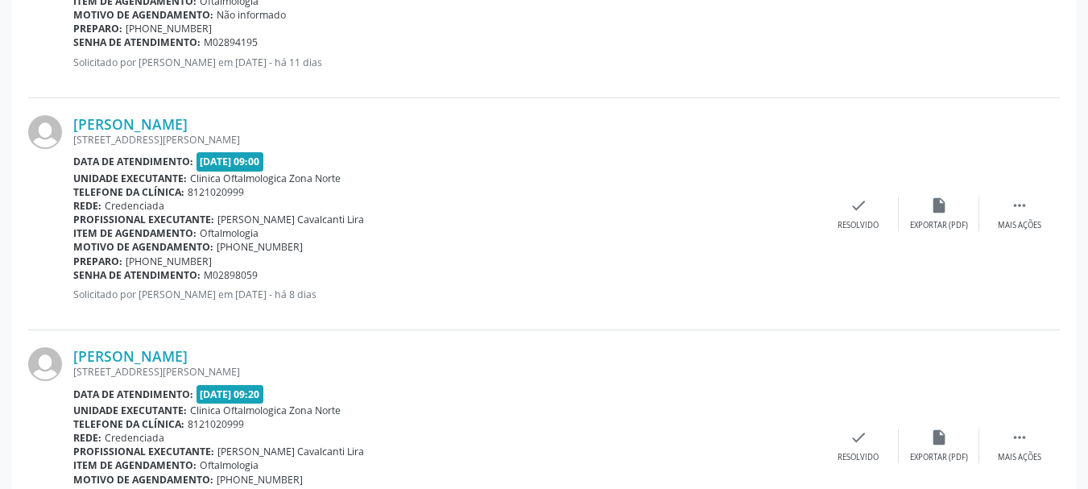
scroll to position [1503, 0]
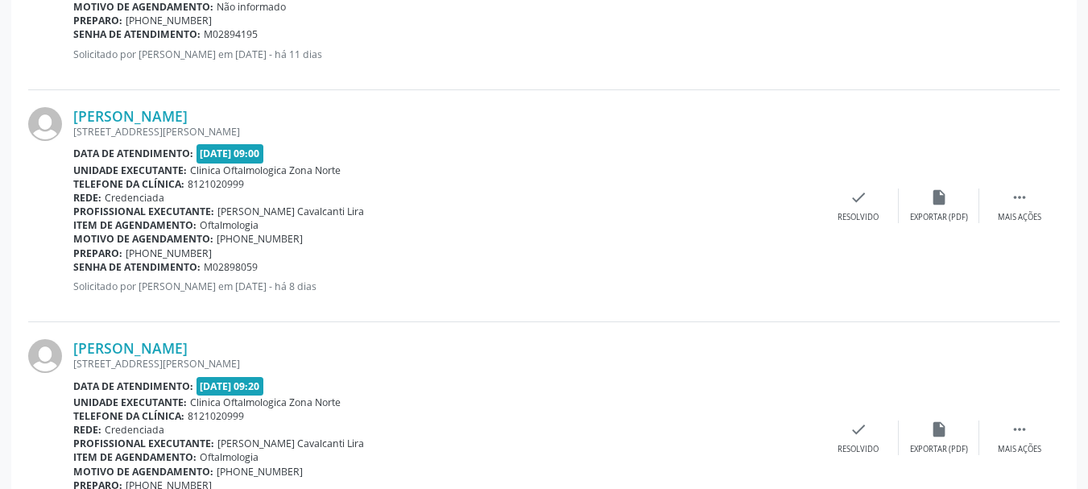
drag, startPoint x: 71, startPoint y: 115, endPoint x: 293, endPoint y: 114, distance: 222.3
click at [293, 114] on div "[PERSON_NAME] [STREET_ADDRESS][PERSON_NAME] Data de atendimento: [DATE] 09:00 U…" at bounding box center [544, 206] width 1032 height 232
drag, startPoint x: 259, startPoint y: 271, endPoint x: 73, endPoint y: 273, distance: 185.3
click at [73, 273] on div "Senha de atendimento: M02898059" at bounding box center [445, 267] width 745 height 14
click at [188, 122] on link "[PERSON_NAME]" at bounding box center [130, 116] width 114 height 18
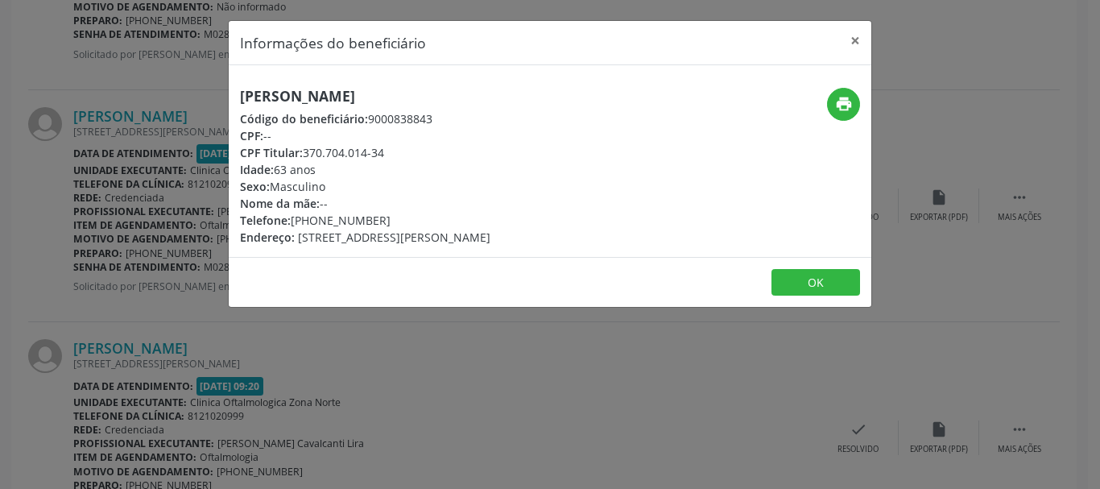
drag, startPoint x: 292, startPoint y: 222, endPoint x: 394, endPoint y: 220, distance: 102.3
click at [394, 220] on div "Telefone: [PHONE_NUMBER]" at bounding box center [365, 220] width 251 height 17
click at [793, 273] on button "OK" at bounding box center [816, 282] width 89 height 27
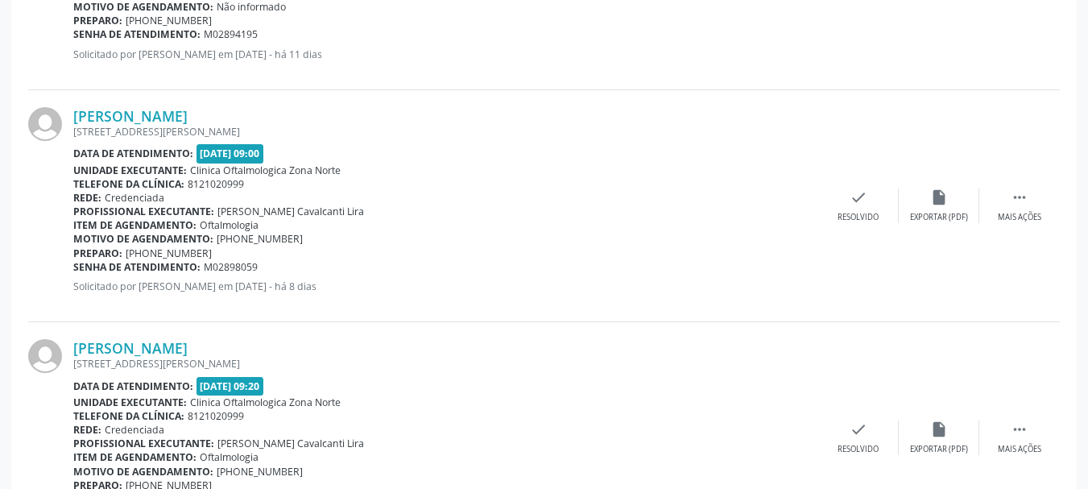
drag, startPoint x: 293, startPoint y: 241, endPoint x: 217, endPoint y: 240, distance: 76.5
click at [217, 240] on div "Motivo de agendamento: [PHONE_NUMBER]" at bounding box center [445, 239] width 745 height 14
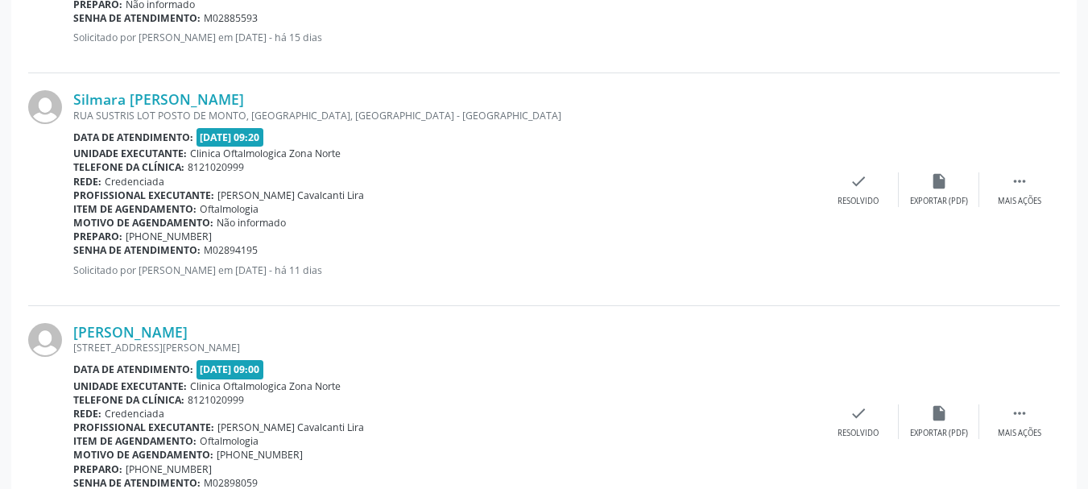
scroll to position [1261, 0]
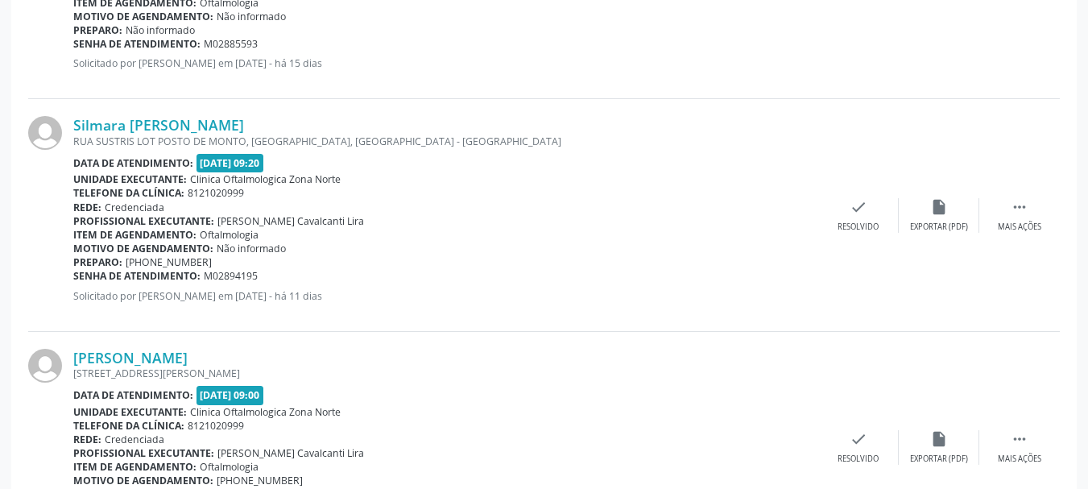
drag, startPoint x: 148, startPoint y: 262, endPoint x: 213, endPoint y: 260, distance: 64.5
click at [213, 260] on div "Preparo: [PHONE_NUMBER]" at bounding box center [445, 262] width 745 height 14
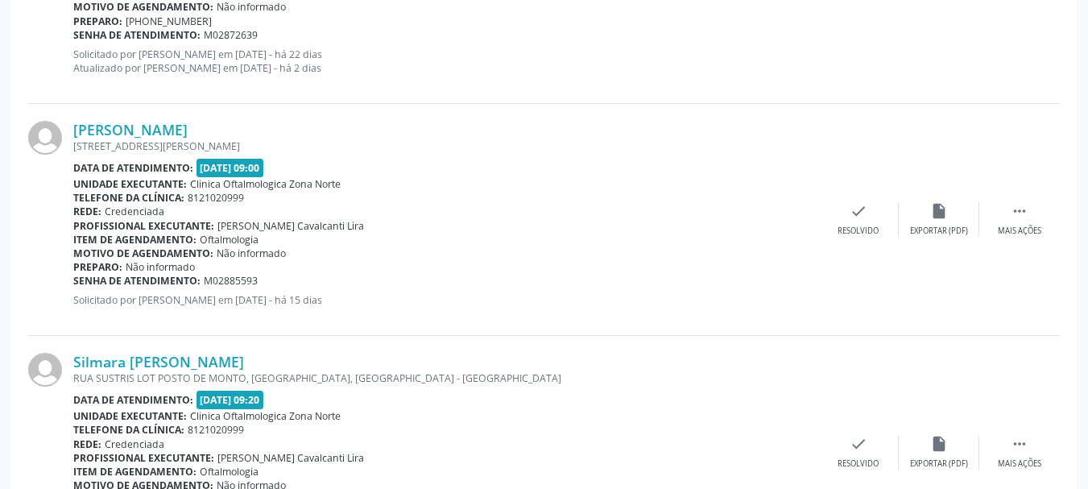
scroll to position [1020, 0]
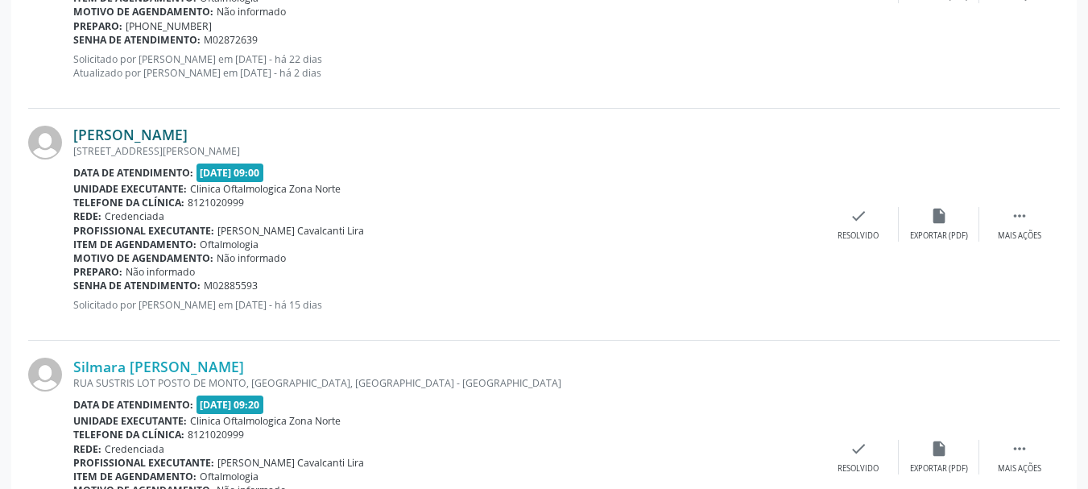
click at [172, 134] on link "[PERSON_NAME]" at bounding box center [130, 135] width 114 height 18
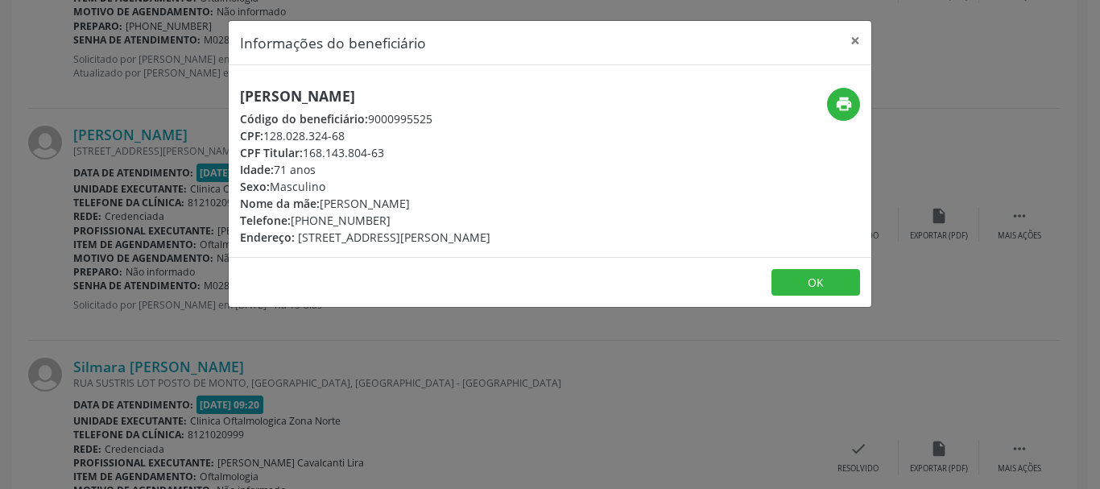
drag, startPoint x: 296, startPoint y: 220, endPoint x: 375, endPoint y: 218, distance: 79.0
click at [375, 218] on div "Telefone: [PHONE_NUMBER]" at bounding box center [365, 220] width 251 height 17
click at [814, 292] on button "OK" at bounding box center [816, 282] width 89 height 27
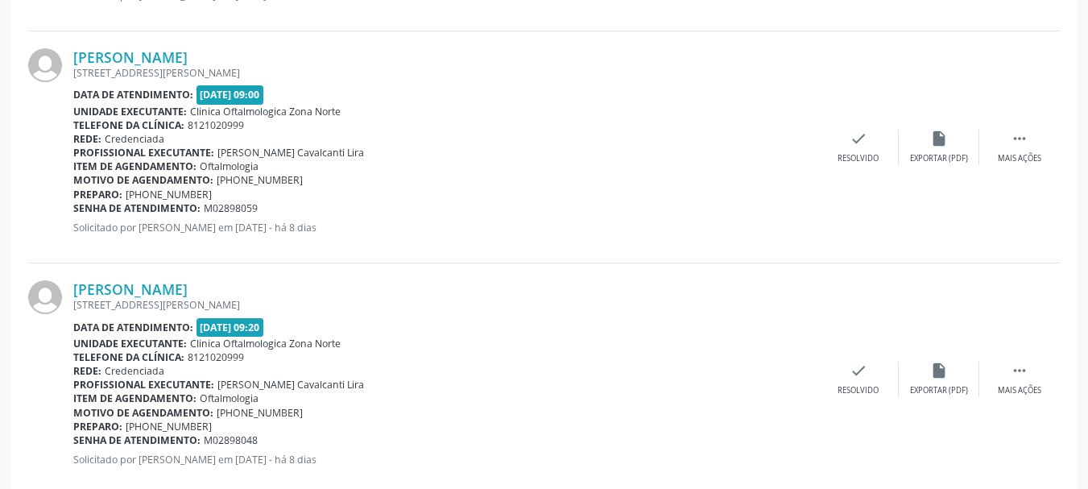
scroll to position [1584, 0]
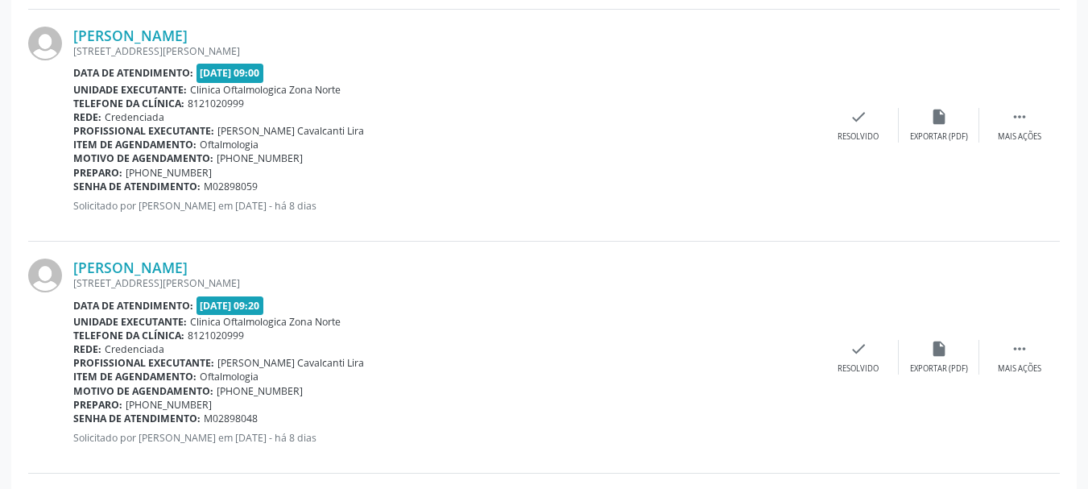
drag, startPoint x: 65, startPoint y: 259, endPoint x: 311, endPoint y: 263, distance: 245.7
click at [311, 263] on div "[PERSON_NAME] [STREET_ADDRESS][PERSON_NAME] Data de atendimento: [DATE] 09:20 U…" at bounding box center [544, 358] width 1032 height 232
click at [239, 288] on div "[STREET_ADDRESS][PERSON_NAME]" at bounding box center [445, 283] width 745 height 14
click at [188, 272] on link "[PERSON_NAME]" at bounding box center [130, 268] width 114 height 18
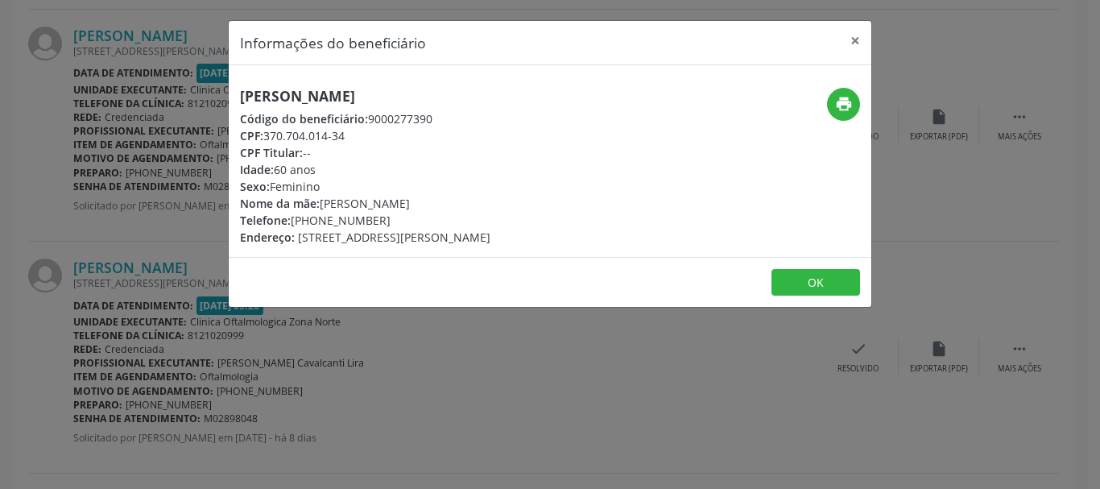
drag, startPoint x: 267, startPoint y: 134, endPoint x: 358, endPoint y: 135, distance: 91.0
click at [358, 135] on div "CPF: 370.704.014-34" at bounding box center [365, 135] width 251 height 17
drag, startPoint x: 291, startPoint y: 217, endPoint x: 396, endPoint y: 214, distance: 105.6
click at [396, 214] on div "Telefone: [PHONE_NUMBER]" at bounding box center [365, 220] width 251 height 17
click at [315, 219] on div "Telefone: [PHONE_NUMBER]" at bounding box center [365, 220] width 251 height 17
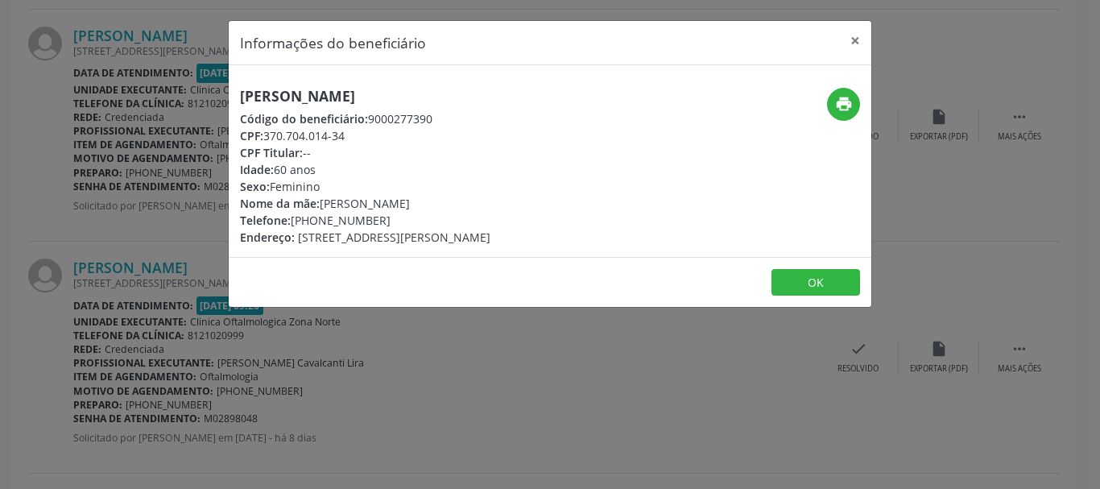
drag, startPoint x: 293, startPoint y: 219, endPoint x: 383, endPoint y: 225, distance: 90.4
click at [383, 225] on div "Telefone: [PHONE_NUMBER]" at bounding box center [365, 220] width 251 height 17
click at [863, 38] on button "×" at bounding box center [855, 40] width 32 height 39
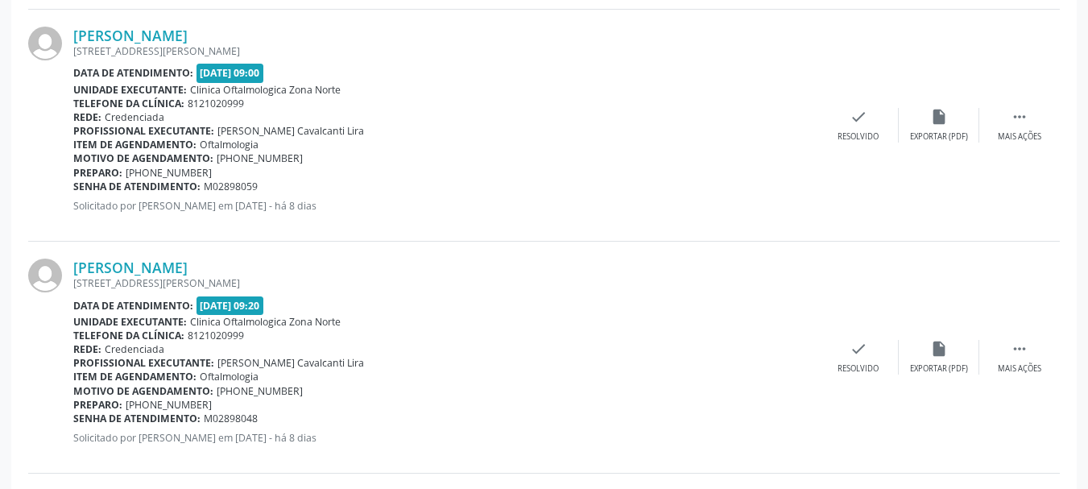
drag, startPoint x: 236, startPoint y: 421, endPoint x: 74, endPoint y: 416, distance: 162.0
click at [74, 416] on div "Senha de atendimento: M02898048" at bounding box center [445, 419] width 745 height 14
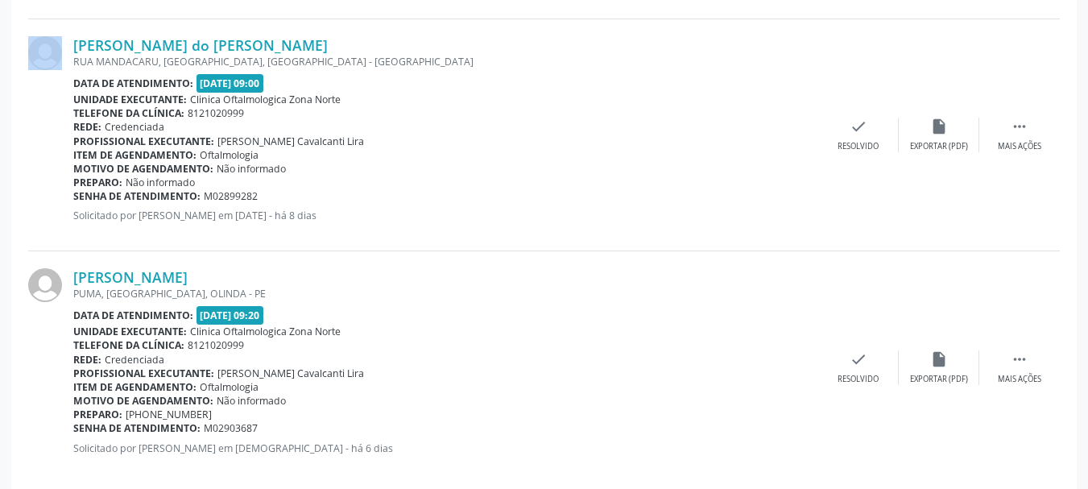
scroll to position [2026, 0]
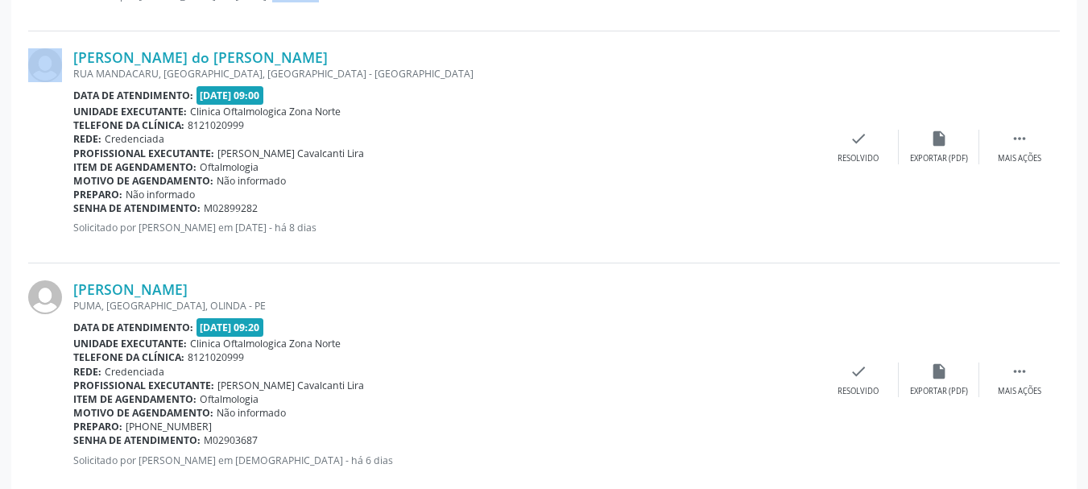
drag, startPoint x: 68, startPoint y: 13, endPoint x: 351, endPoint y: 43, distance: 285.1
click at [351, 43] on div "[PERSON_NAME] do [PERSON_NAME] [GEOGRAPHIC_DATA], [GEOGRAPHIC_DATA], [GEOGRAPHI…" at bounding box center [544, 147] width 1032 height 232
click at [353, 45] on div "[PERSON_NAME] do [PERSON_NAME] [GEOGRAPHIC_DATA], [GEOGRAPHIC_DATA], [GEOGRAPHI…" at bounding box center [544, 147] width 1032 height 232
drag, startPoint x: 334, startPoint y: 60, endPoint x: 76, endPoint y: 43, distance: 259.1
click at [76, 43] on div "[PERSON_NAME] do [PERSON_NAME] [GEOGRAPHIC_DATA], [GEOGRAPHIC_DATA], [GEOGRAPHI…" at bounding box center [544, 147] width 1032 height 232
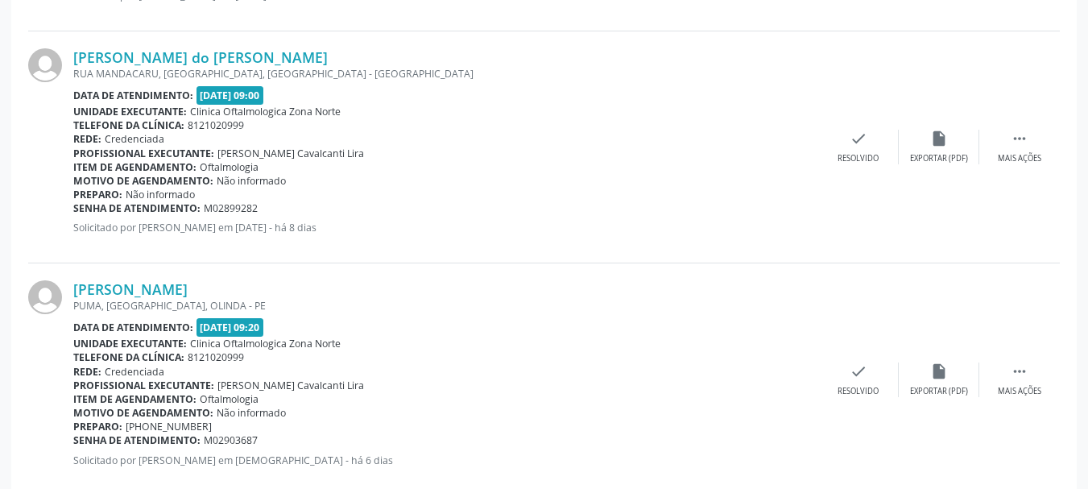
click at [213, 72] on div "RUA MANDACARU, [GEOGRAPHIC_DATA], [GEOGRAPHIC_DATA] - [GEOGRAPHIC_DATA]" at bounding box center [445, 74] width 745 height 14
click at [207, 58] on link "[PERSON_NAME] do [PERSON_NAME]" at bounding box center [200, 57] width 255 height 18
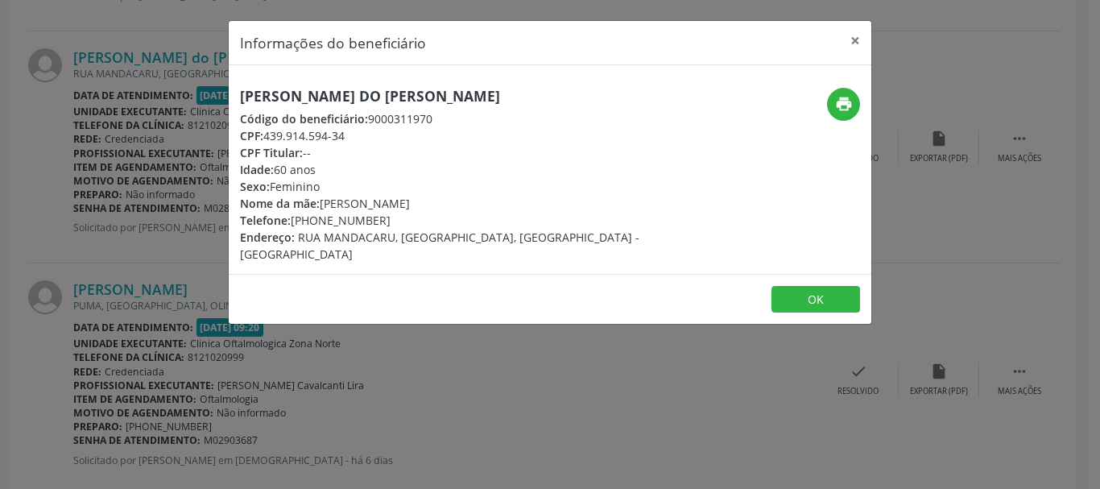
drag, startPoint x: 268, startPoint y: 135, endPoint x: 351, endPoint y: 135, distance: 83.0
click at [351, 135] on div "CPF: 439.914.594-34" at bounding box center [443, 135] width 406 height 17
click at [814, 286] on button "OK" at bounding box center [816, 299] width 89 height 27
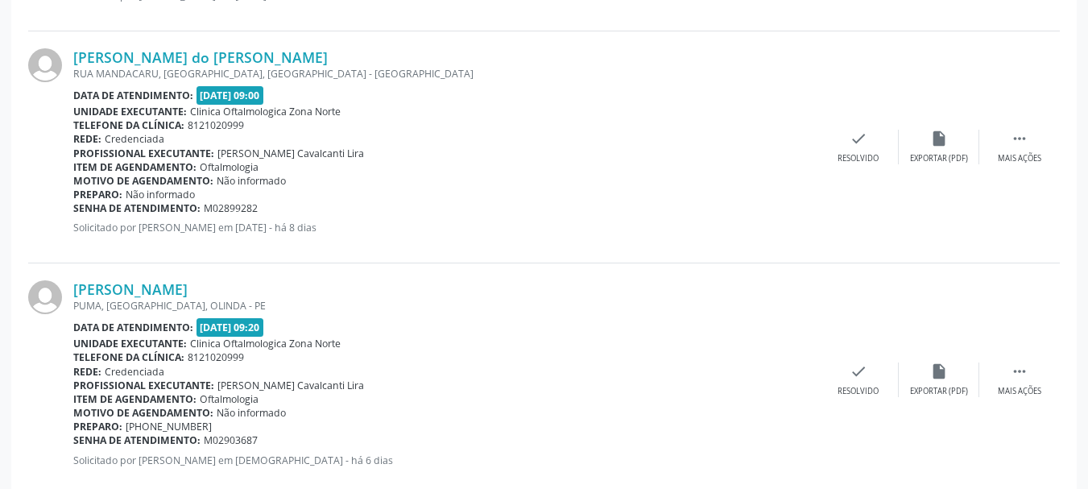
drag, startPoint x: 250, startPoint y: 206, endPoint x: 75, endPoint y: 205, distance: 174.8
click at [75, 205] on div "Senha de atendimento: M02899282" at bounding box center [445, 208] width 745 height 14
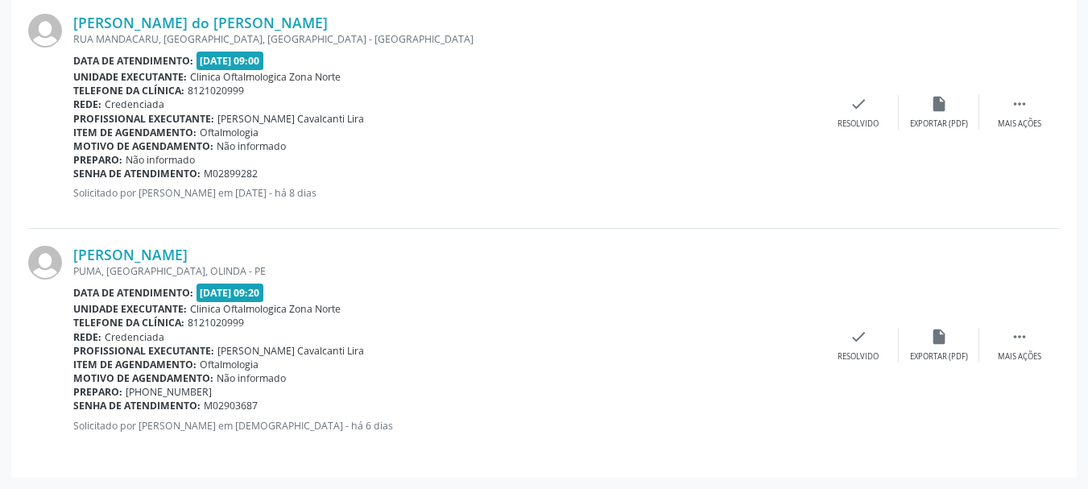
drag, startPoint x: 72, startPoint y: 251, endPoint x: 246, endPoint y: 251, distance: 174.0
click at [246, 251] on div "[PERSON_NAME] PUMA, [GEOGRAPHIC_DATA], OLINDA - PE Data de atendimento: [DATE] …" at bounding box center [544, 344] width 1032 height 231
click at [188, 257] on link "[PERSON_NAME]" at bounding box center [130, 255] width 114 height 18
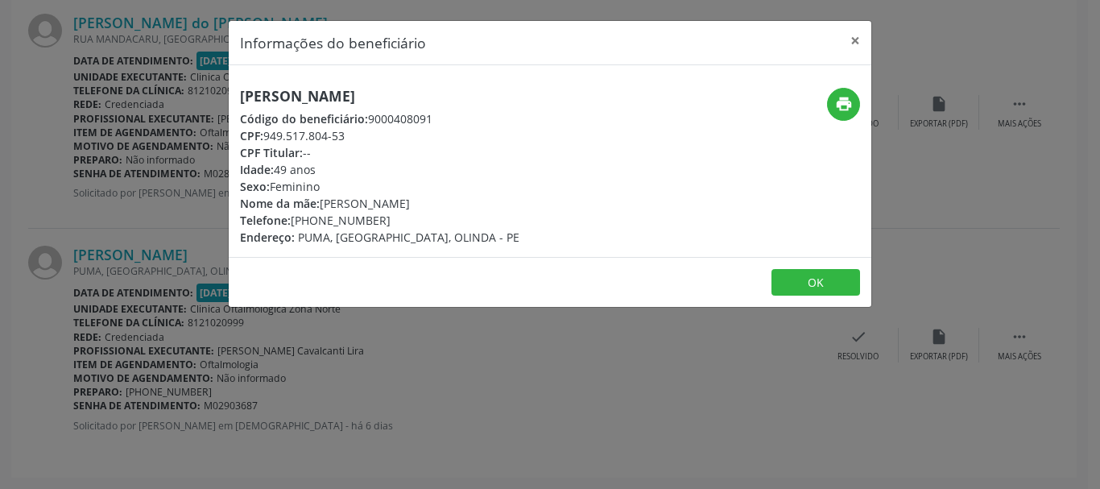
drag, startPoint x: 270, startPoint y: 136, endPoint x: 380, endPoint y: 136, distance: 110.4
click at [380, 136] on div "CPF: 949.517.804-53" at bounding box center [380, 135] width 280 height 17
click at [776, 275] on button "OK" at bounding box center [816, 282] width 89 height 27
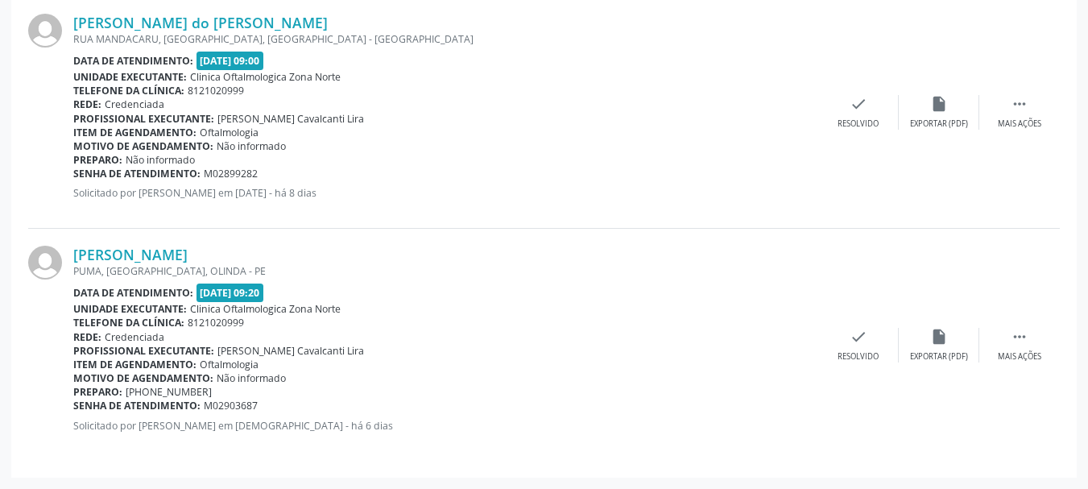
drag, startPoint x: 259, startPoint y: 408, endPoint x: 74, endPoint y: 404, distance: 185.3
click at [74, 404] on div "Senha de atendimento: M02903687" at bounding box center [445, 406] width 745 height 14
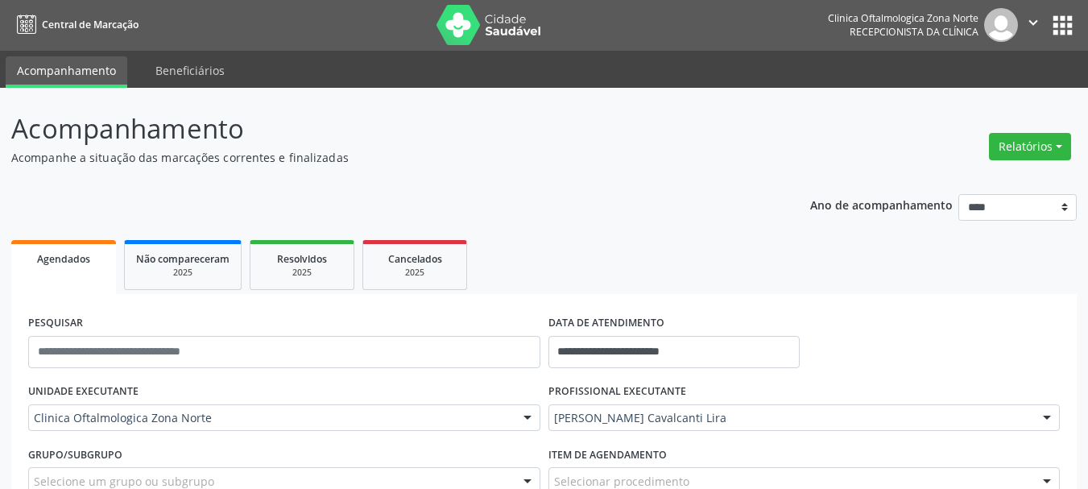
scroll to position [0, 0]
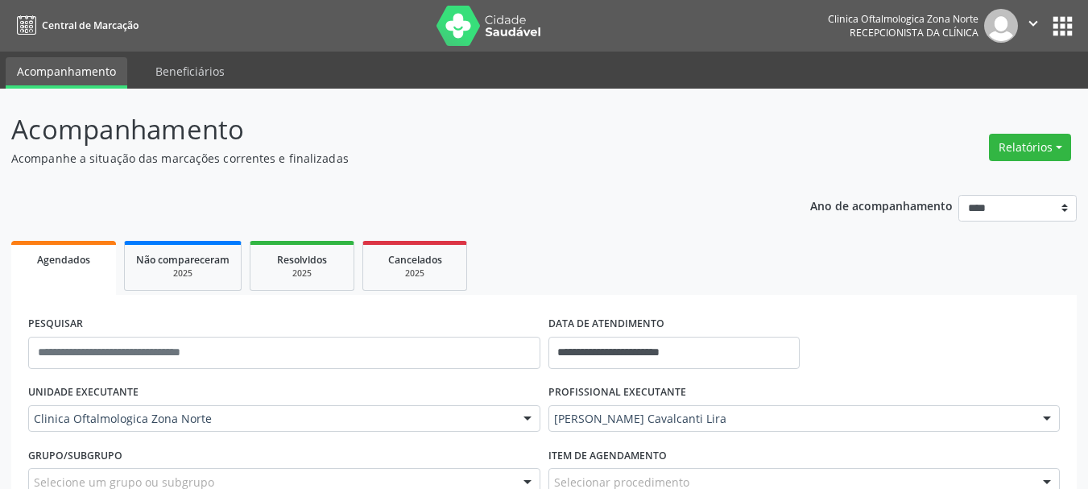
click at [699, 409] on div "[PERSON_NAME] Cavalcanti Lira" at bounding box center [805, 418] width 512 height 27
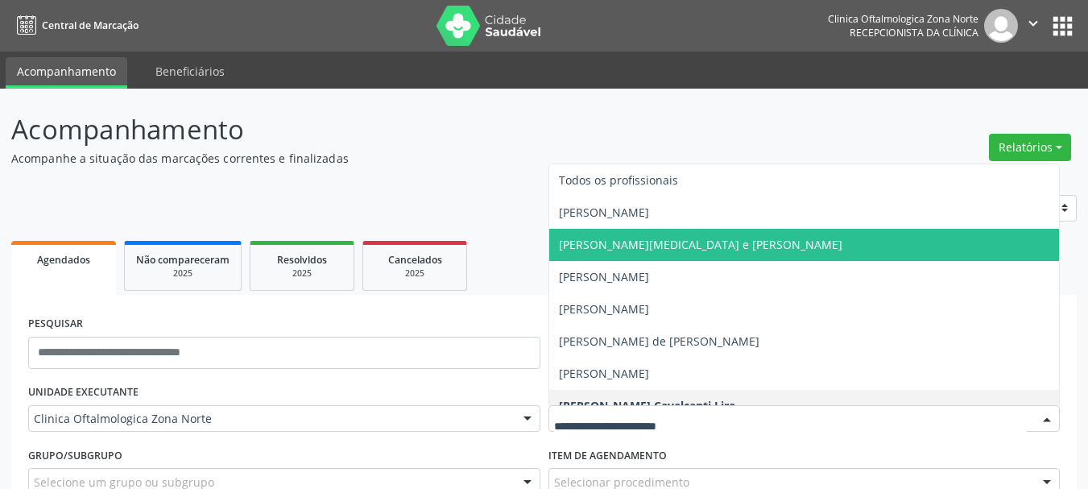
click at [656, 239] on span "[PERSON_NAME][MEDICAL_DATA] e [PERSON_NAME]" at bounding box center [701, 244] width 284 height 15
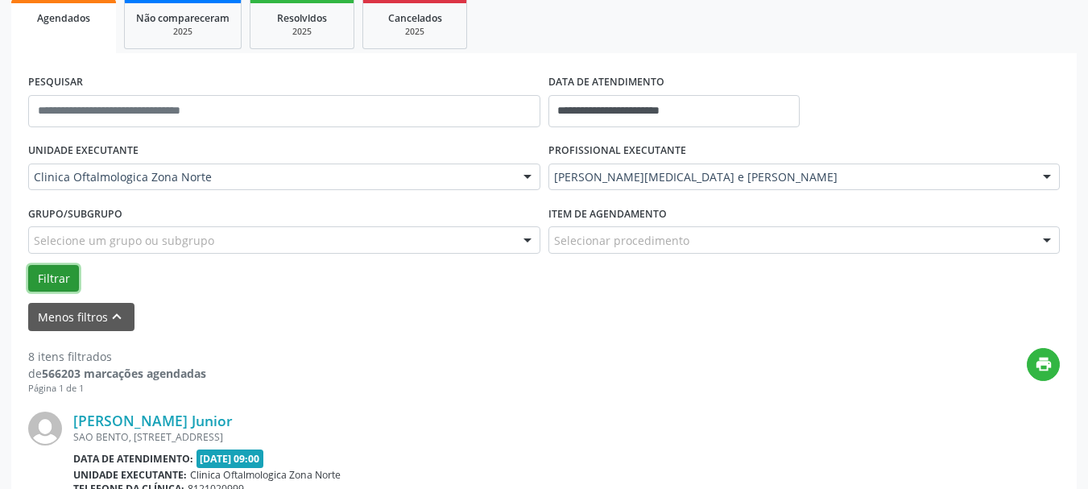
click at [48, 270] on button "Filtrar" at bounding box center [53, 278] width 51 height 27
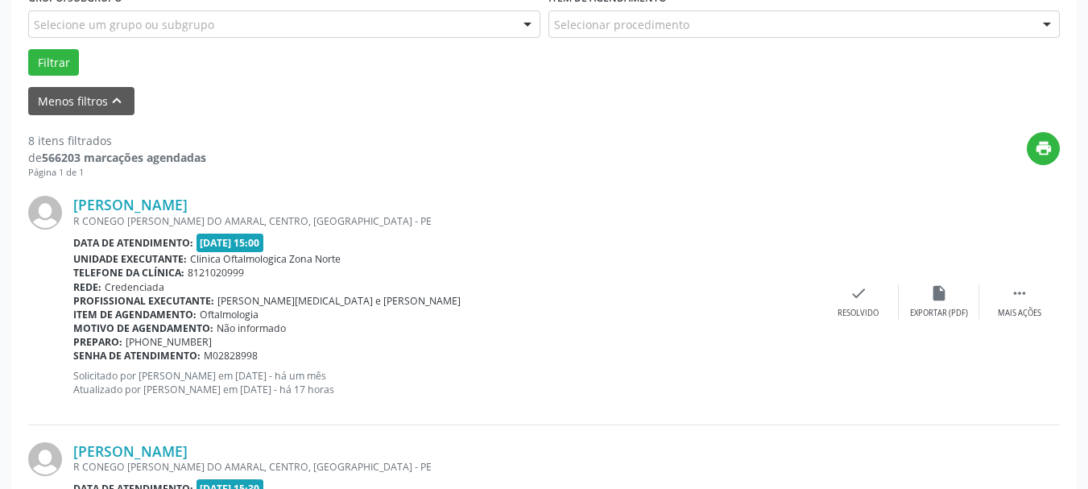
scroll to position [483, 0]
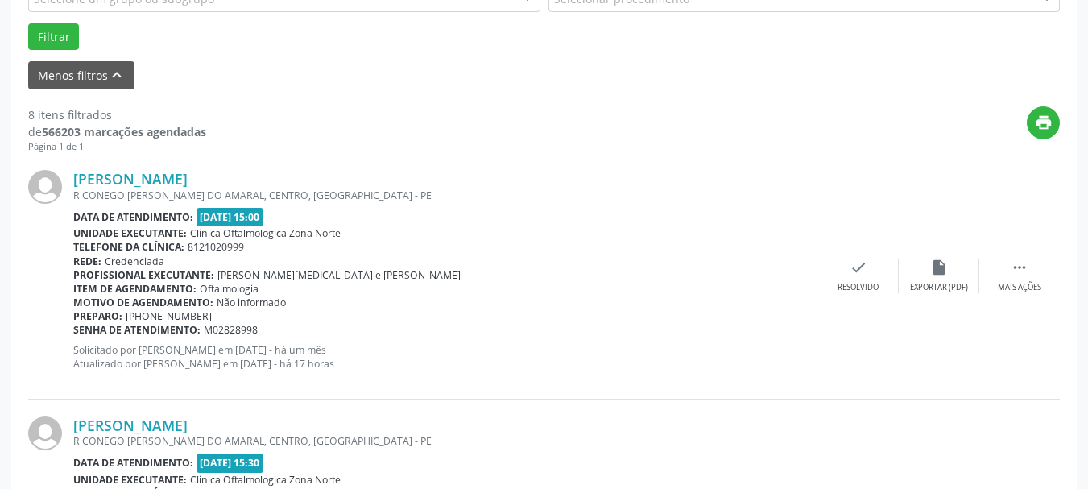
drag, startPoint x: 366, startPoint y: 180, endPoint x: 60, endPoint y: 173, distance: 305.4
click at [60, 173] on div "[PERSON_NAME] R CONEGO [PERSON_NAME][GEOGRAPHIC_DATA], CENTRO, [GEOGRAPHIC_DATA…" at bounding box center [544, 276] width 1032 height 246
drag, startPoint x: 275, startPoint y: 334, endPoint x: 73, endPoint y: 330, distance: 202.2
click at [73, 330] on div "Senha de atendimento: M02828998" at bounding box center [445, 330] width 745 height 14
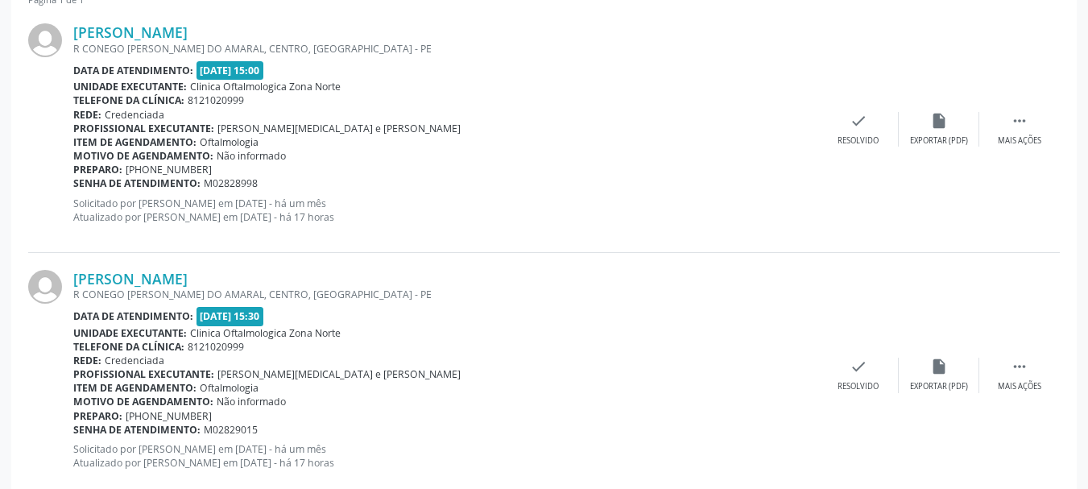
scroll to position [644, 0]
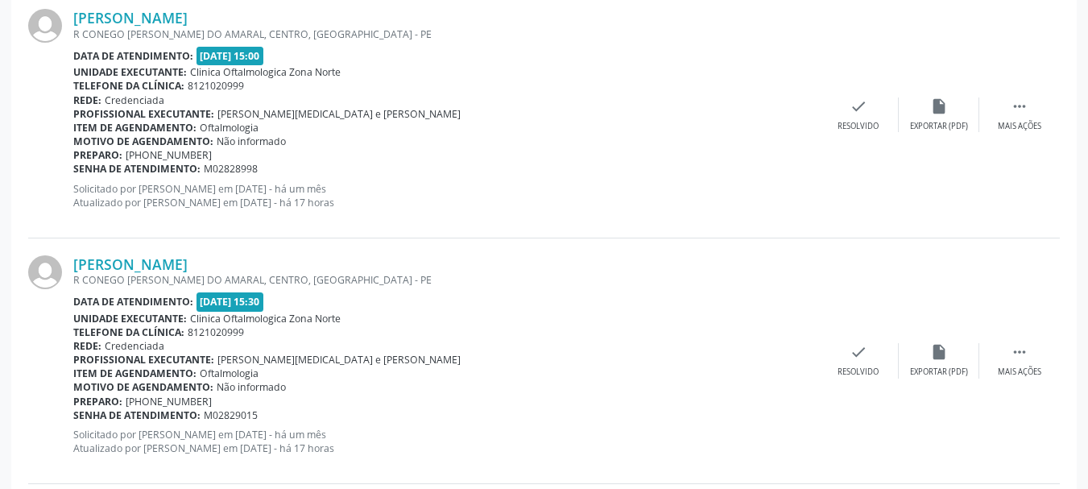
drag, startPoint x: 74, startPoint y: 263, endPoint x: 294, endPoint y: 263, distance: 219.9
click at [294, 263] on div "[PERSON_NAME] R CONEGO [PERSON_NAME][GEOGRAPHIC_DATA], CENTRO, [GEOGRAPHIC_DATA…" at bounding box center [544, 361] width 1032 height 246
drag, startPoint x: 275, startPoint y: 413, endPoint x: 77, endPoint y: 412, distance: 198.2
click at [77, 412] on div "Senha de atendimento: M02829015" at bounding box center [445, 415] width 745 height 14
drag, startPoint x: 74, startPoint y: 412, endPoint x: 269, endPoint y: 412, distance: 194.9
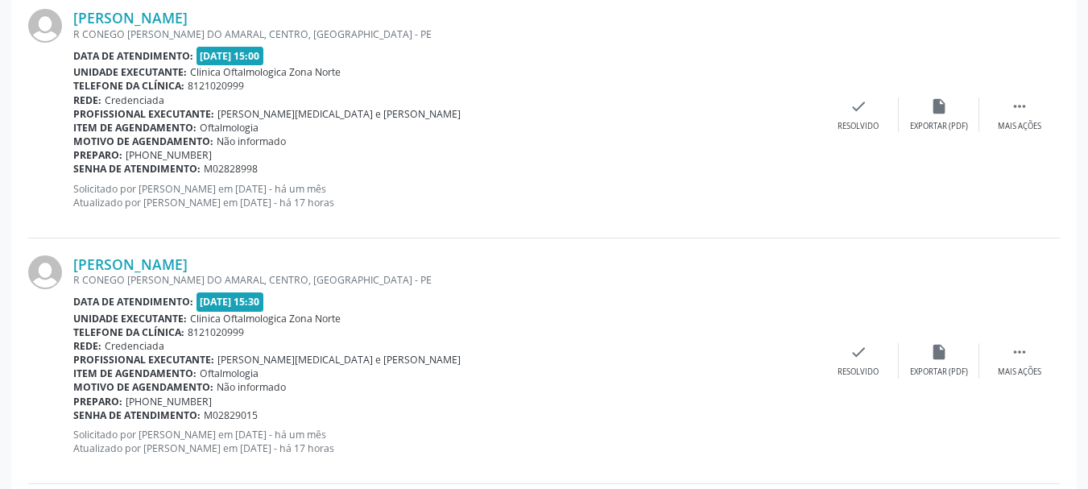
click at [269, 412] on div "Senha de atendimento: M02829015" at bounding box center [445, 415] width 745 height 14
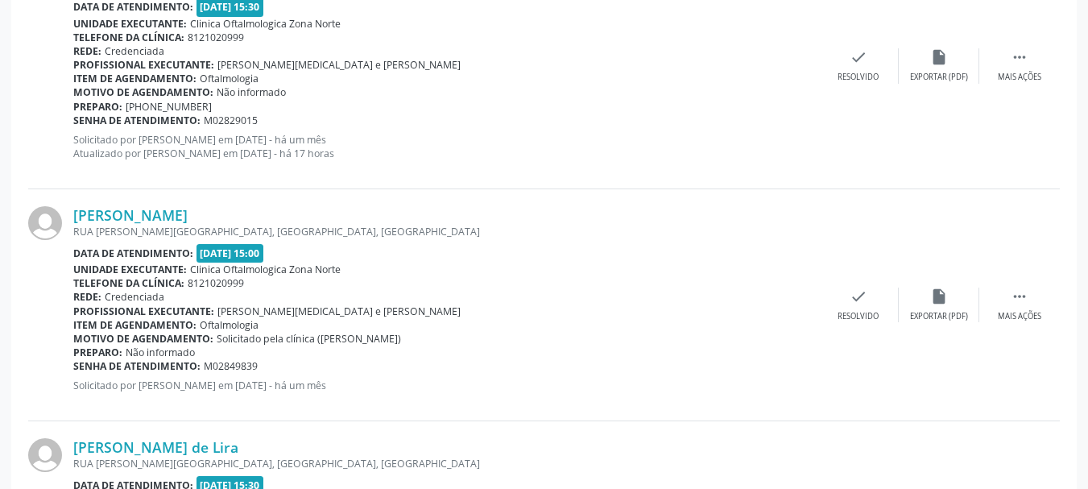
scroll to position [967, 0]
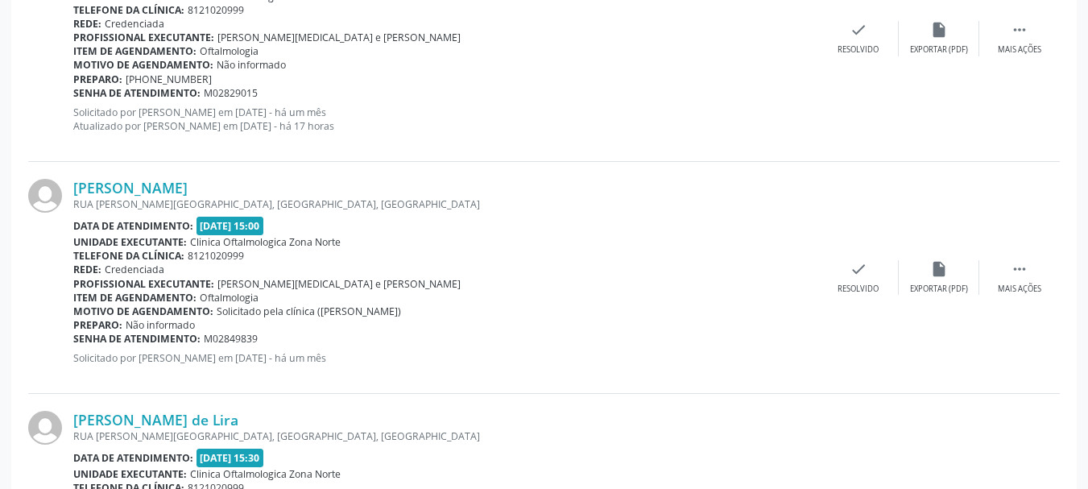
drag, startPoint x: 66, startPoint y: 181, endPoint x: 313, endPoint y: 188, distance: 247.4
click at [313, 188] on div "[PERSON_NAME] RUA [PERSON_NAME][GEOGRAPHIC_DATA], [GEOGRAPHIC_DATA], [GEOGRAPHI…" at bounding box center [544, 278] width 1032 height 232
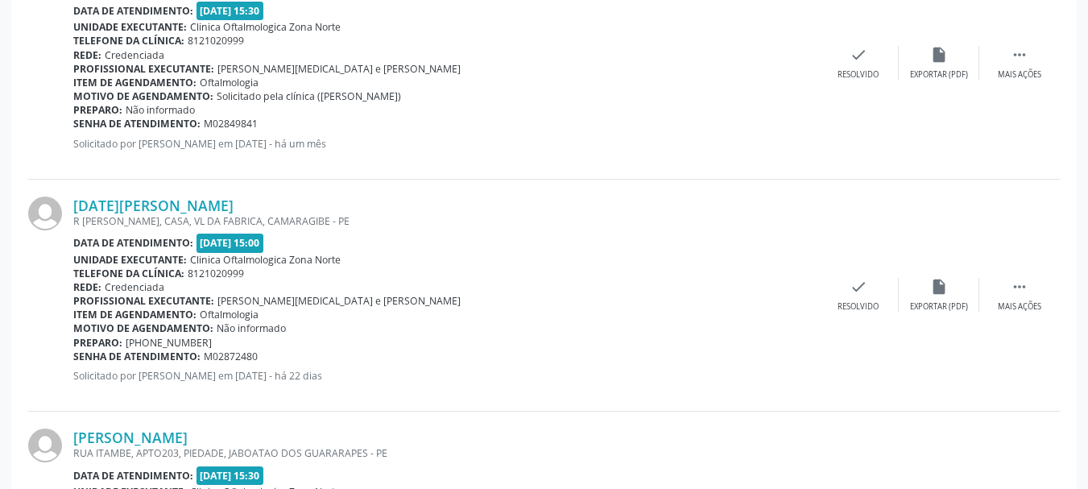
scroll to position [1450, 0]
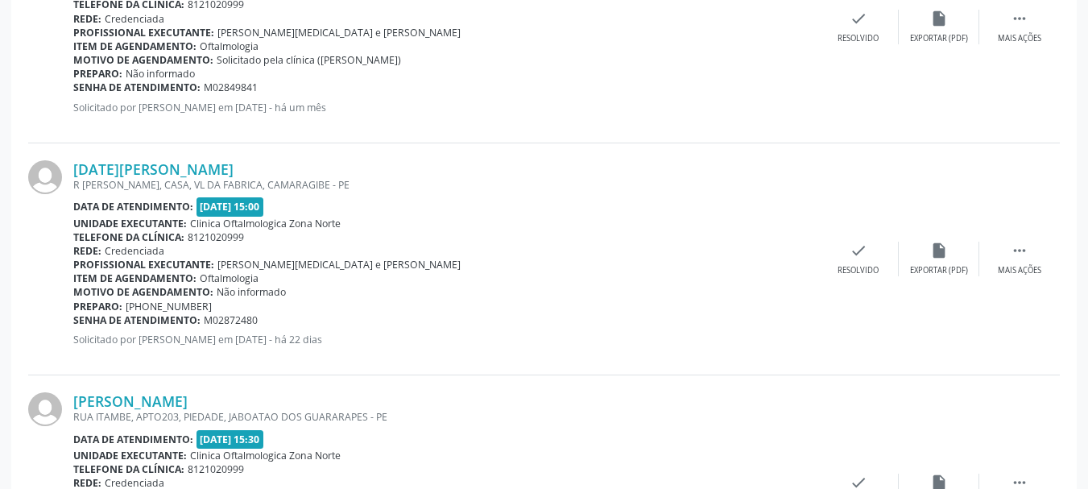
drag, startPoint x: 63, startPoint y: 160, endPoint x: 290, endPoint y: 162, distance: 227.2
click at [290, 162] on div "[DATE][PERSON_NAME] R [PERSON_NAME], CASA, VL DA FABRICA, CAMARAGIBE - PE Data …" at bounding box center [544, 259] width 1032 height 232
drag, startPoint x: 271, startPoint y: 322, endPoint x: 73, endPoint y: 318, distance: 198.2
click at [73, 318] on div "Senha de atendimento: M02872480" at bounding box center [445, 320] width 745 height 14
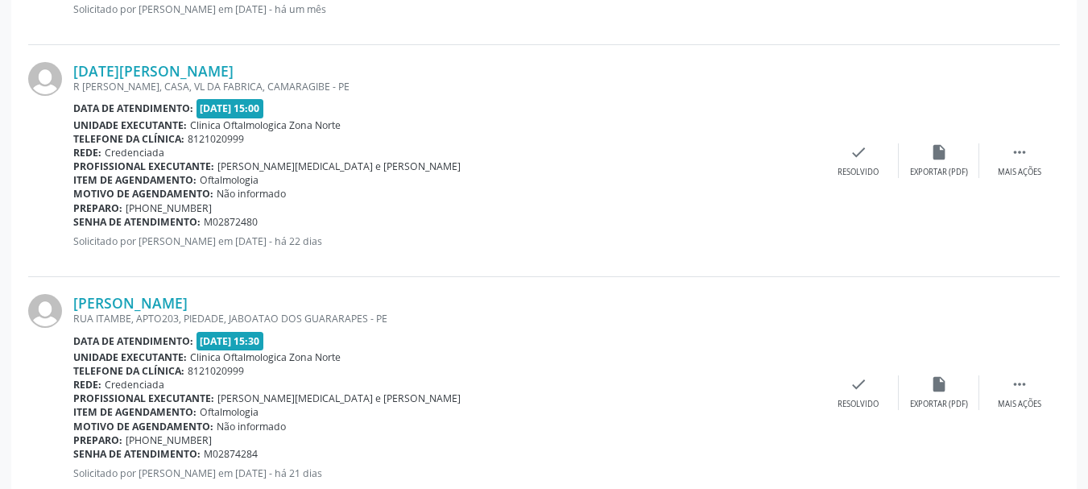
scroll to position [1692, 0]
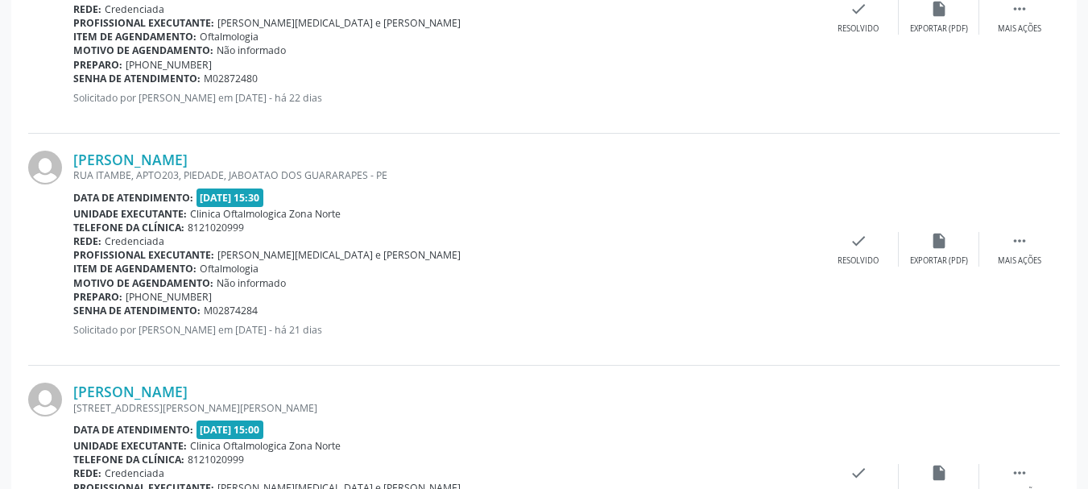
drag, startPoint x: 60, startPoint y: 155, endPoint x: 258, endPoint y: 158, distance: 197.4
click at [258, 158] on div "[PERSON_NAME] [STREET_ADDRESS] Data de atendimento: [DATE] 15:30 Unidade execut…" at bounding box center [544, 250] width 1032 height 232
drag, startPoint x: 247, startPoint y: 311, endPoint x: 75, endPoint y: 315, distance: 172.4
click at [75, 315] on div "Senha de atendimento: M02874284" at bounding box center [445, 311] width 745 height 14
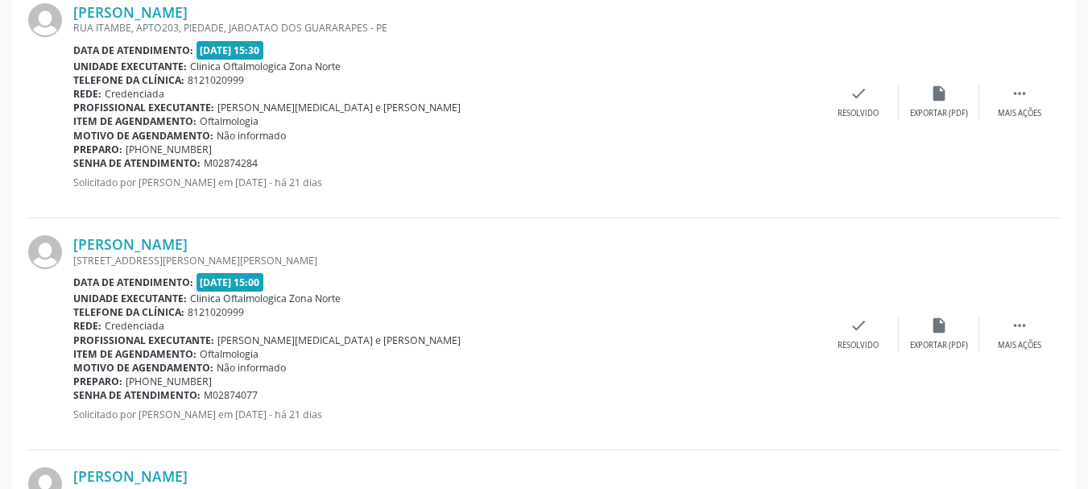
scroll to position [1853, 0]
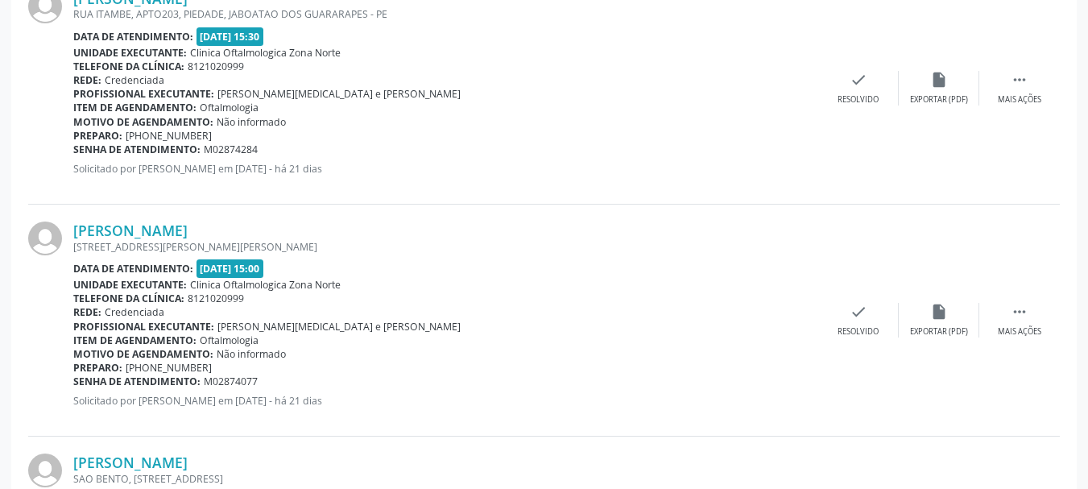
drag, startPoint x: 68, startPoint y: 219, endPoint x: 280, endPoint y: 212, distance: 212.0
click at [280, 212] on div "[PERSON_NAME] [STREET_ADDRESS][PERSON_NAME][PERSON_NAME] Data de atendimento: […" at bounding box center [544, 321] width 1032 height 232
drag, startPoint x: 69, startPoint y: 225, endPoint x: 256, endPoint y: 214, distance: 187.2
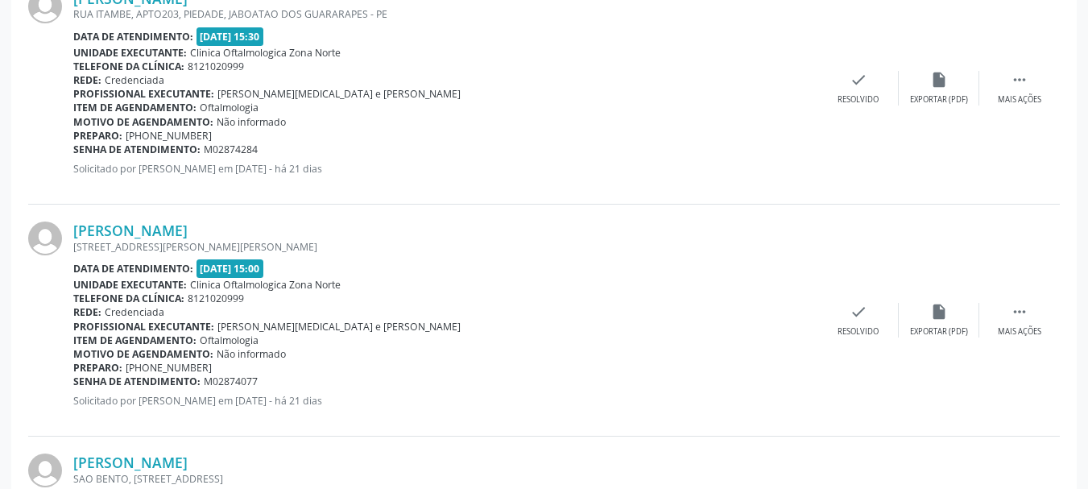
click at [256, 214] on div "[PERSON_NAME] [STREET_ADDRESS][PERSON_NAME][PERSON_NAME] Data de atendimento: […" at bounding box center [544, 321] width 1032 height 232
drag, startPoint x: 284, startPoint y: 378, endPoint x: 74, endPoint y: 376, distance: 209.4
click at [74, 376] on div "Senha de atendimento: M02874077" at bounding box center [445, 382] width 745 height 14
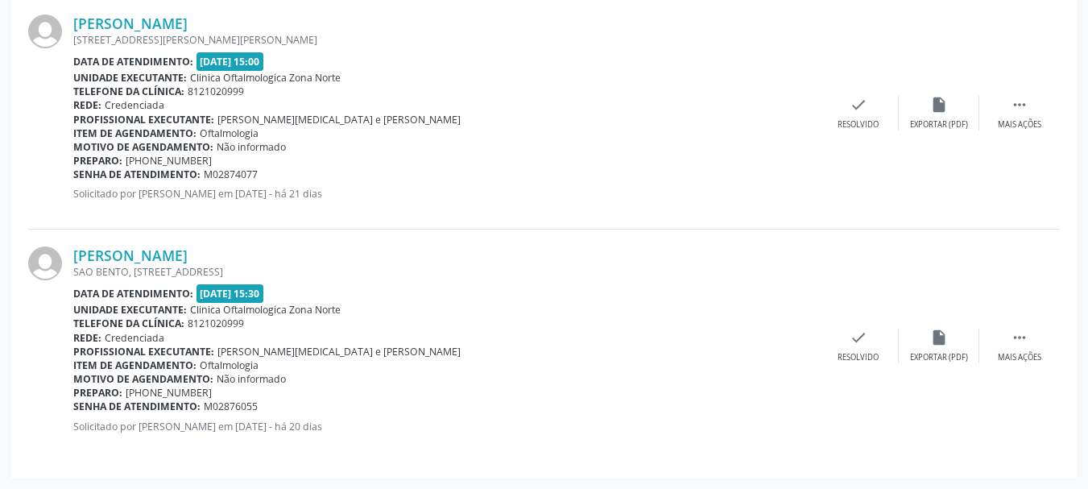
scroll to position [2060, 0]
drag, startPoint x: 63, startPoint y: 253, endPoint x: 290, endPoint y: 254, distance: 227.2
click at [290, 254] on div "[PERSON_NAME] [GEOGRAPHIC_DATA], [STREET_ADDRESS] Data de atendimento: [DATE] 1…" at bounding box center [544, 344] width 1032 height 231
drag, startPoint x: 75, startPoint y: 403, endPoint x: 288, endPoint y: 406, distance: 212.7
click at [288, 406] on div "Senha de atendimento: M02876055" at bounding box center [445, 406] width 745 height 14
